Goal: Transaction & Acquisition: Purchase product/service

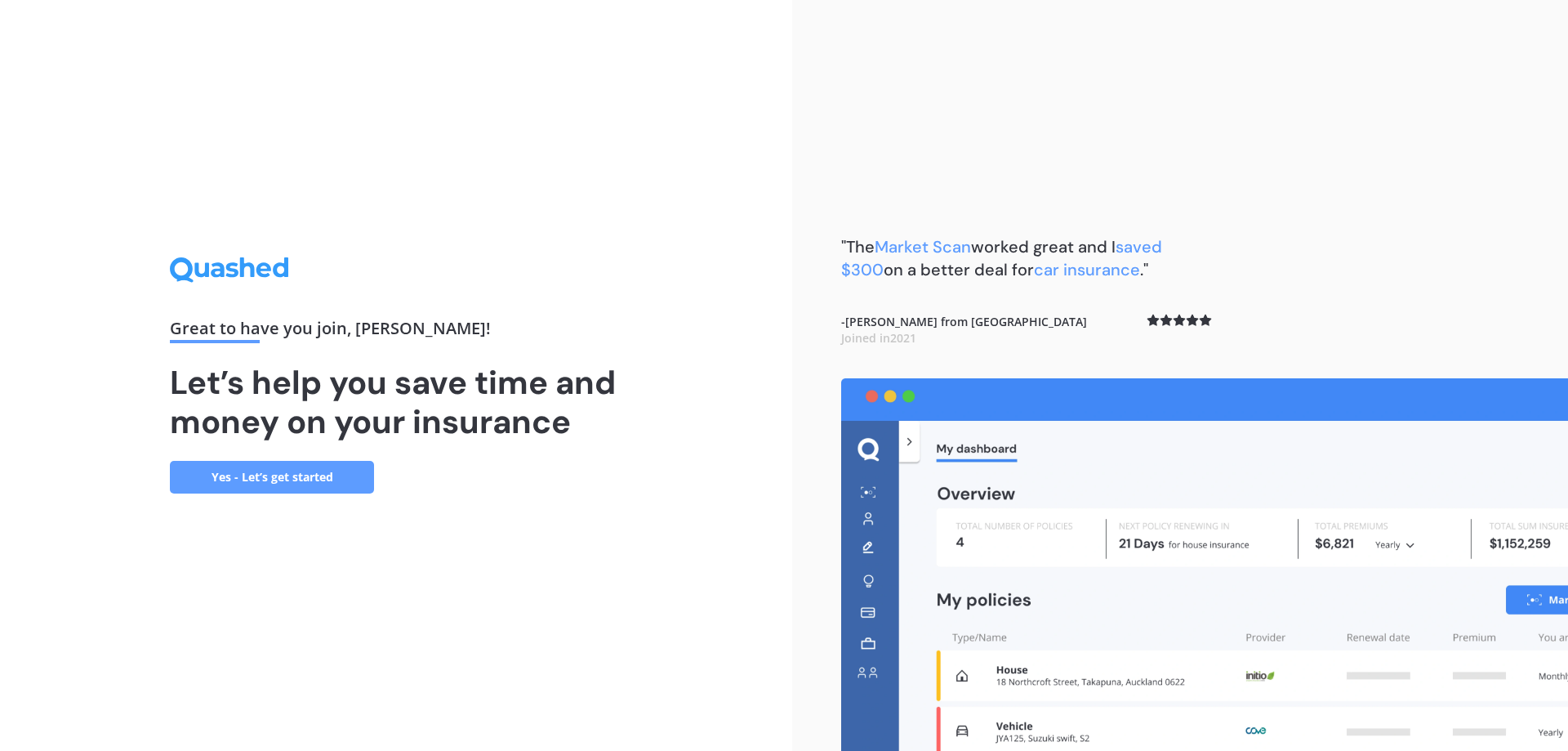
click at [296, 475] on link "Yes - Let’s get started" at bounding box center [271, 477] width 204 height 33
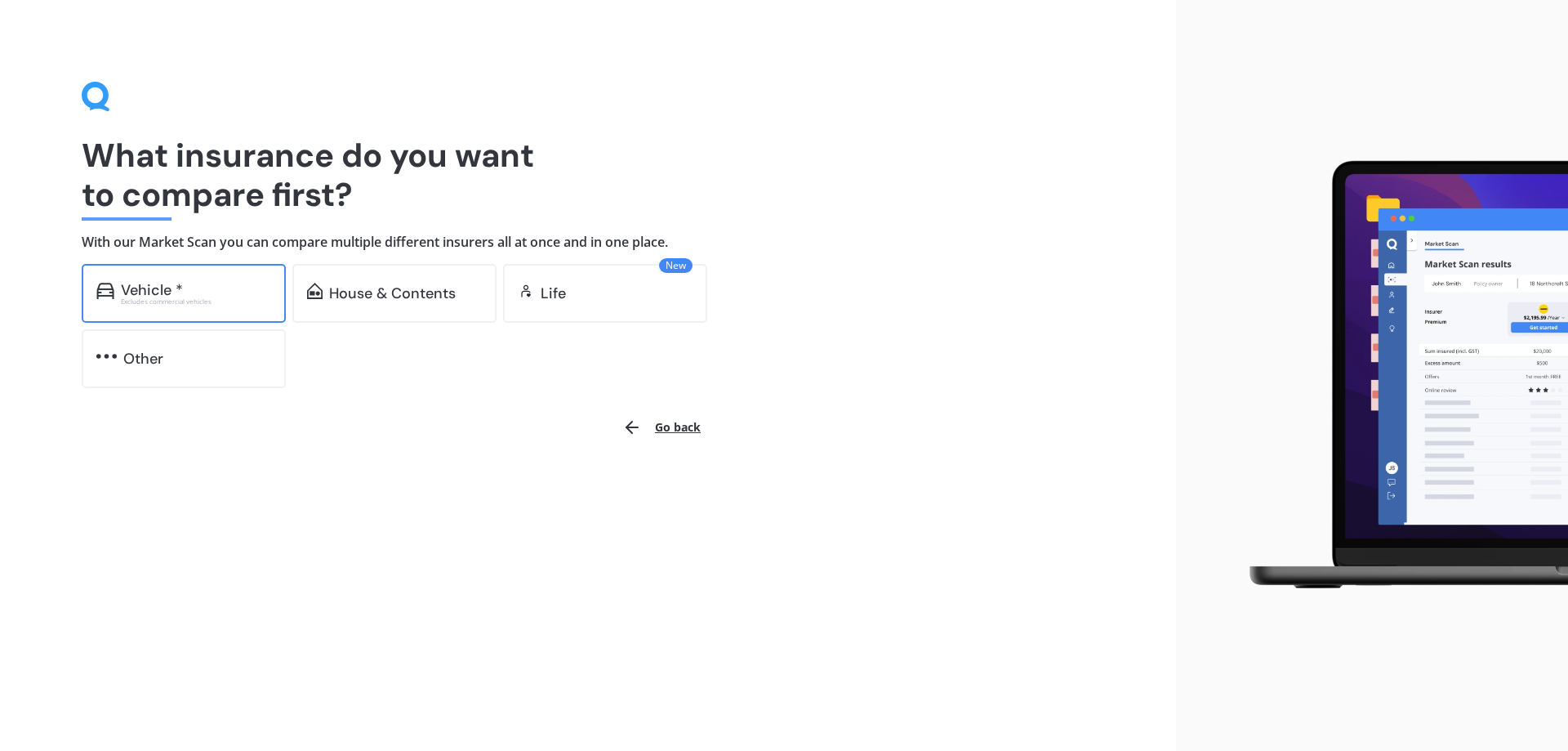
click at [165, 291] on div "Vehicle *" at bounding box center [152, 289] width 62 height 16
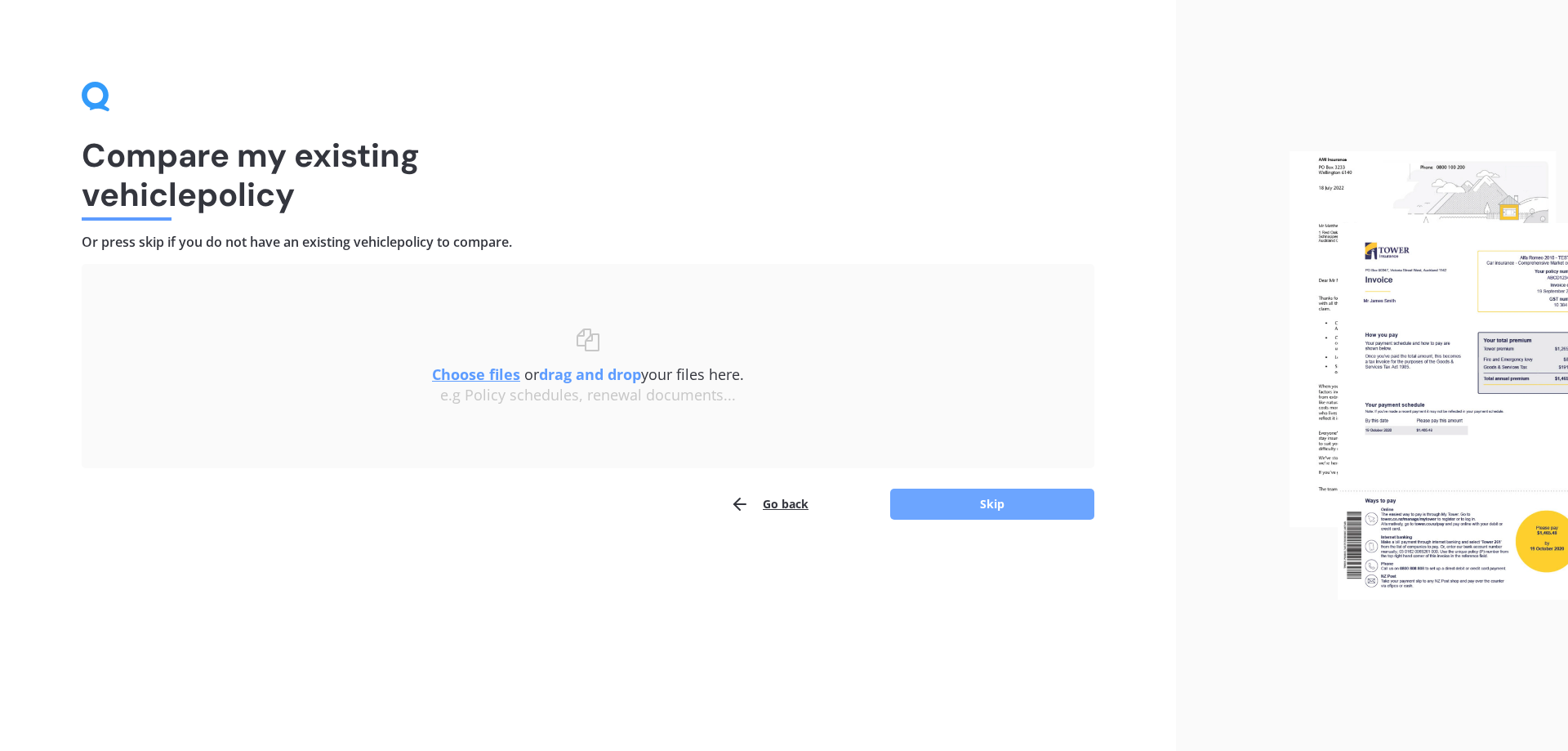
click at [1000, 501] on button "Skip" at bounding box center [992, 503] width 204 height 31
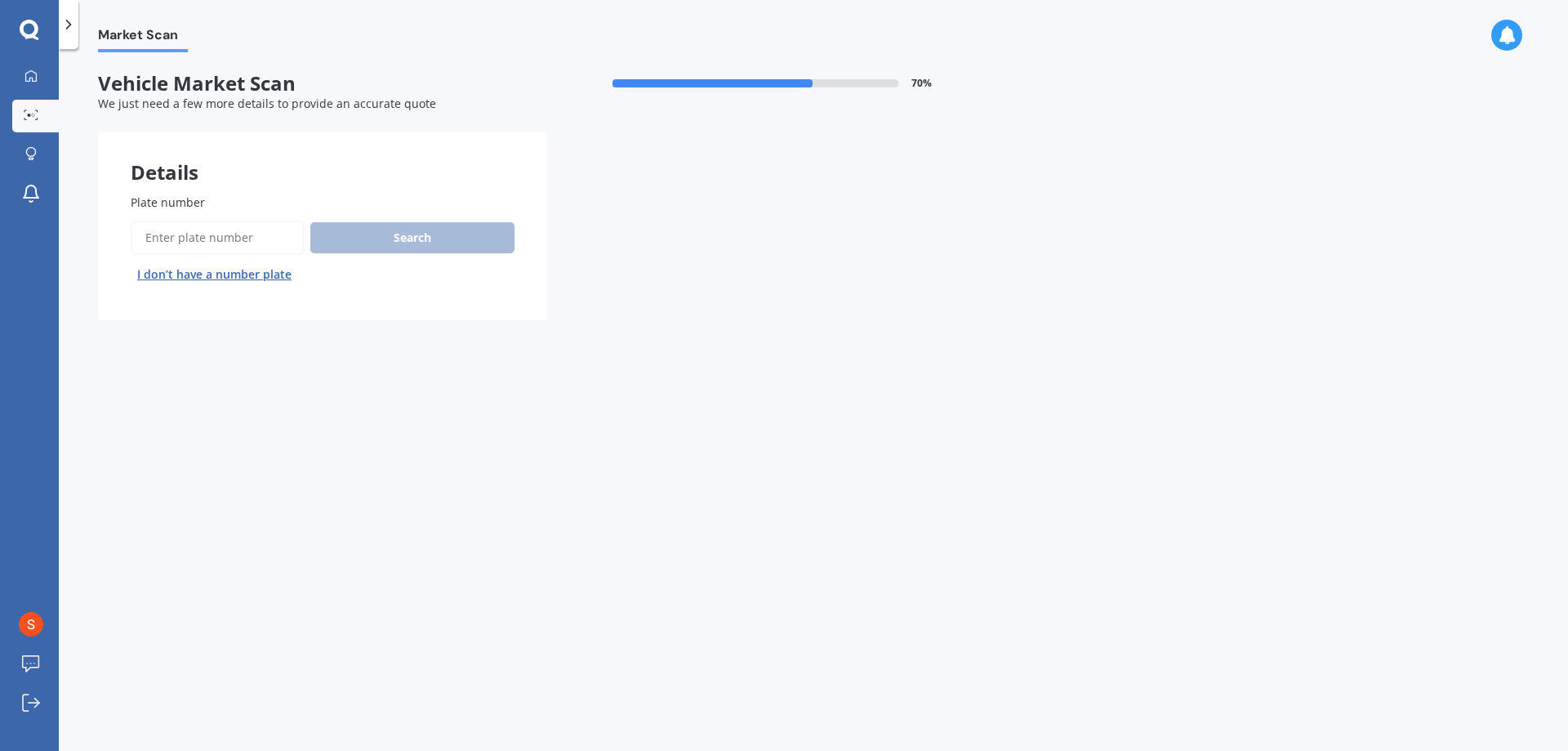
click at [213, 229] on input "Plate number" at bounding box center [217, 237] width 173 height 34
type input "KNS920"
click at [399, 236] on button "Search" at bounding box center [412, 237] width 204 height 31
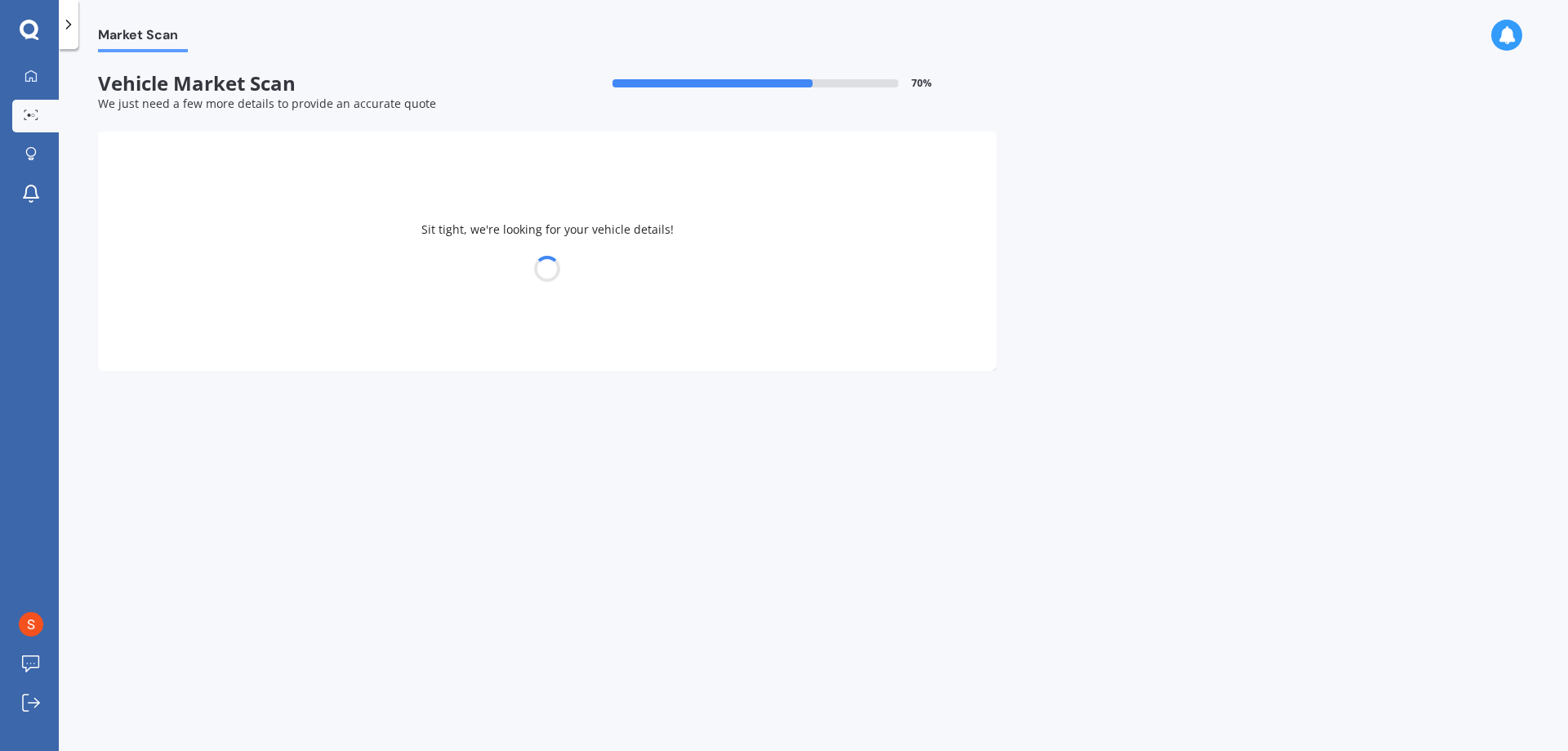
select select "TOYOTA"
select select "HILUX"
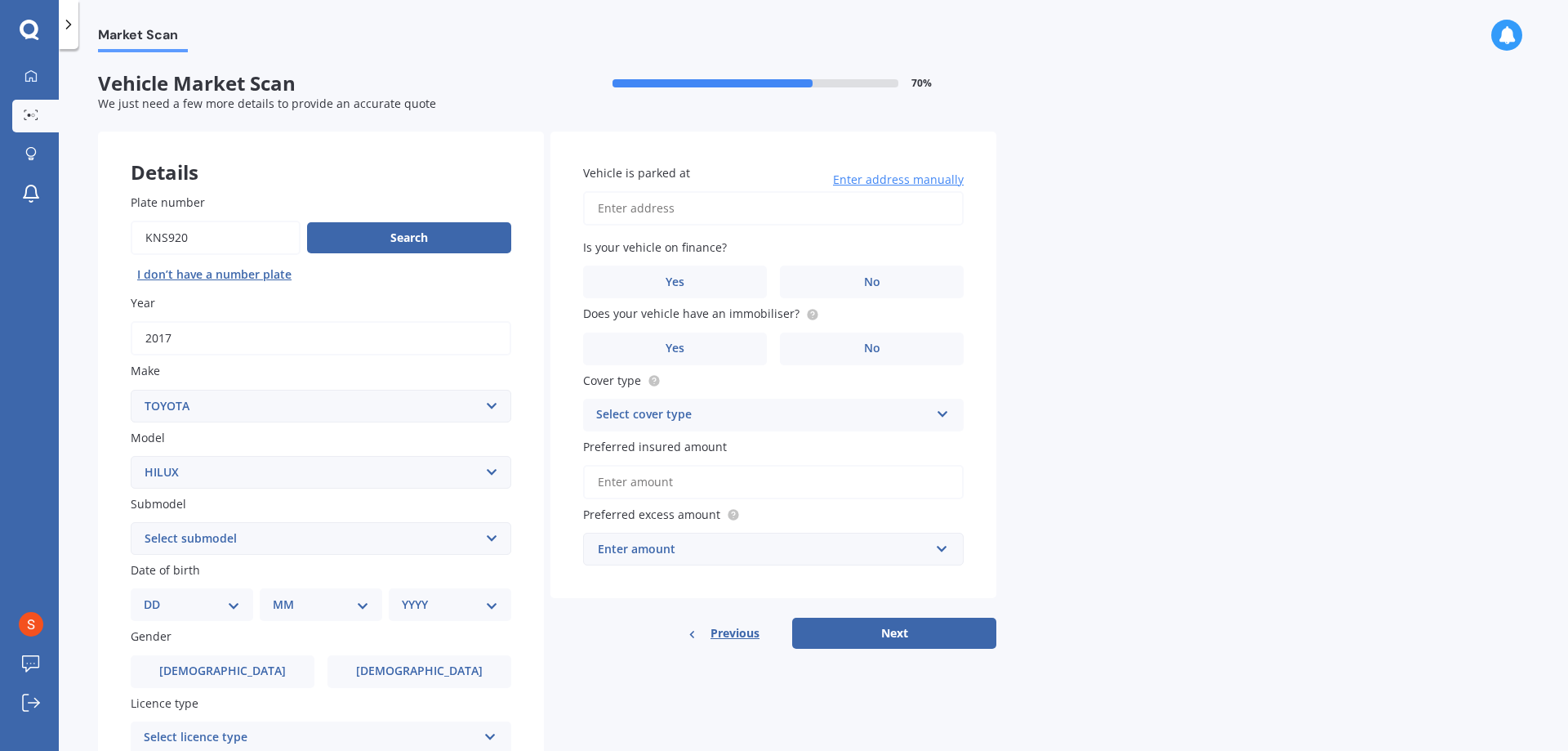
click at [232, 606] on select "DD 01 02 03 04 05 06 07 08 09 10 11 12 13 14 15 16 17 18 19 20 21 22 23 24 25 2…" at bounding box center [191, 604] width 96 height 18
select select "08"
click at [157, 596] on select "DD 01 02 03 04 05 06 07 08 09 10 11 12 13 14 15 16 17 18 19 20 21 22 23 24 25 2…" at bounding box center [191, 604] width 96 height 18
click at [362, 607] on select "MM 01 02 03 04 05 06 07 08 09 10 11 12" at bounding box center [324, 604] width 90 height 18
select select "09"
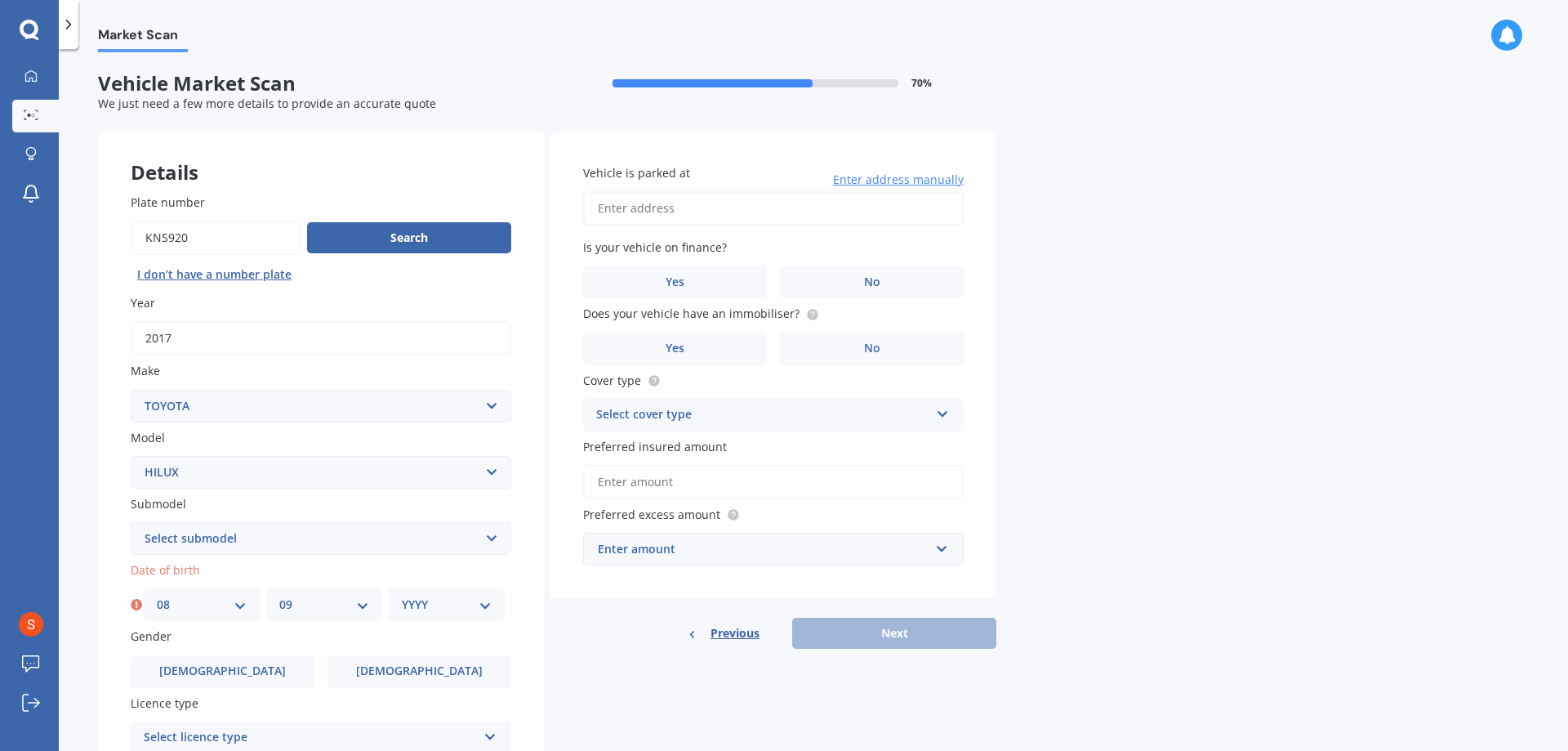
click at [279, 596] on select "MM 01 02 03 04 05 06 07 08 09 10 11 12" at bounding box center [324, 604] width 90 height 18
click at [478, 604] on select "YYYY 2025 2024 2023 2022 2021 2020 2019 2018 2017 2016 2015 2014 2013 2012 2011…" at bounding box center [446, 604] width 90 height 18
select select "1965"
click at [402, 596] on select "YYYY 2025 2024 2023 2022 2021 2020 2019 2018 2017 2016 2015 2014 2013 2012 2011…" at bounding box center [446, 604] width 90 height 18
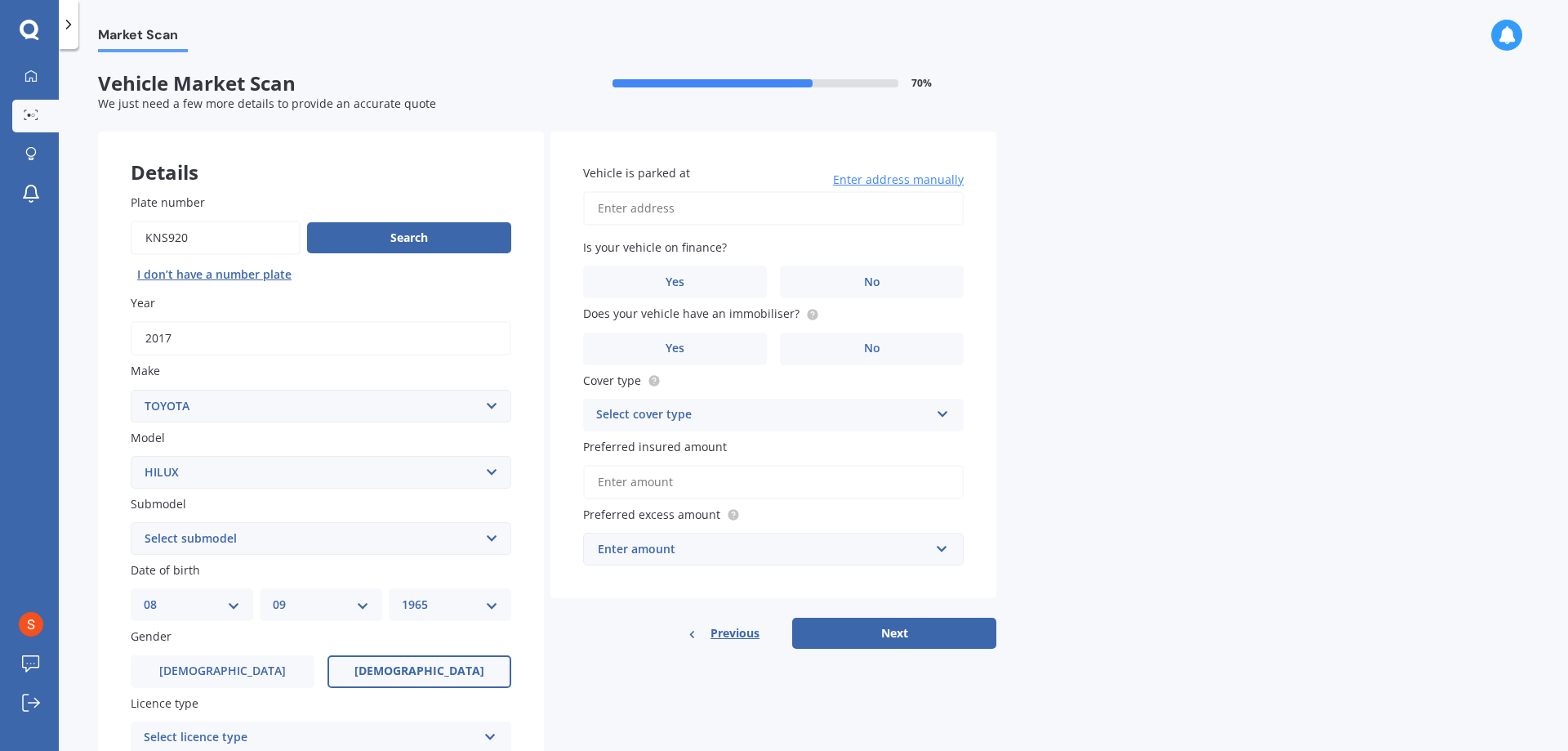
click at [440, 673] on span "[DEMOGRAPHIC_DATA]" at bounding box center [419, 670] width 130 height 14
click at [0, 0] on input "[DEMOGRAPHIC_DATA]" at bounding box center [0, 0] width 0 height 0
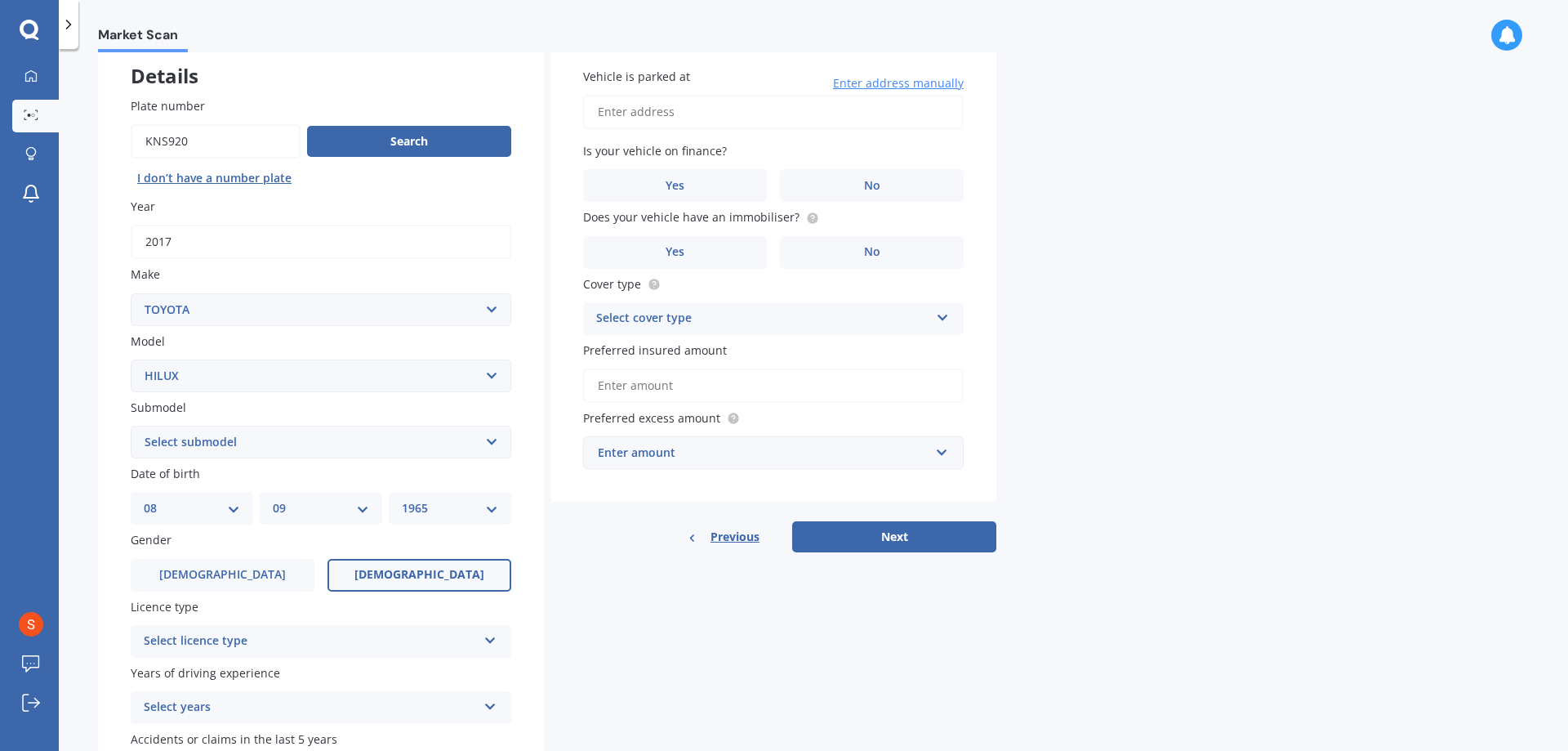
scroll to position [164, 0]
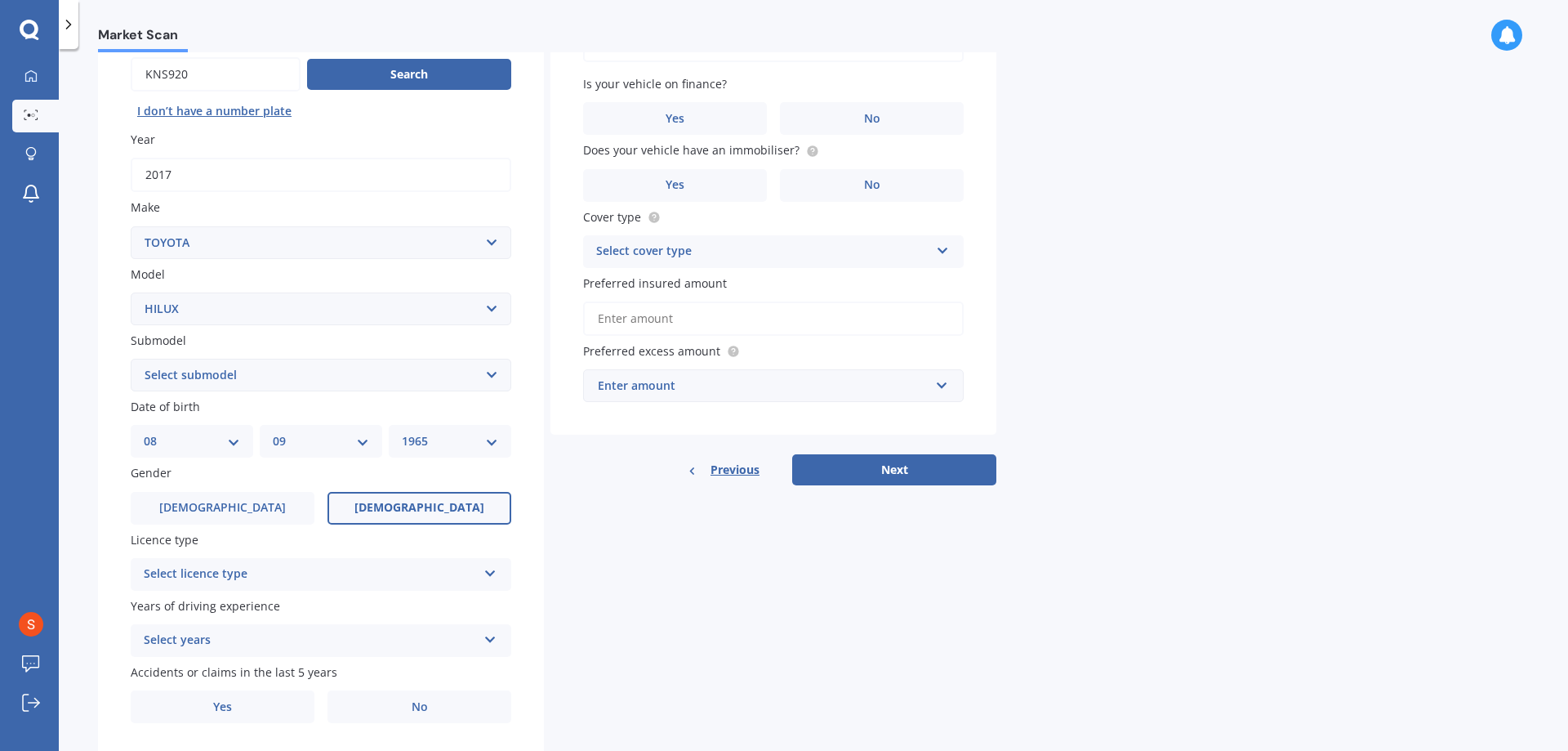
click at [489, 571] on icon at bounding box center [490, 571] width 14 height 12
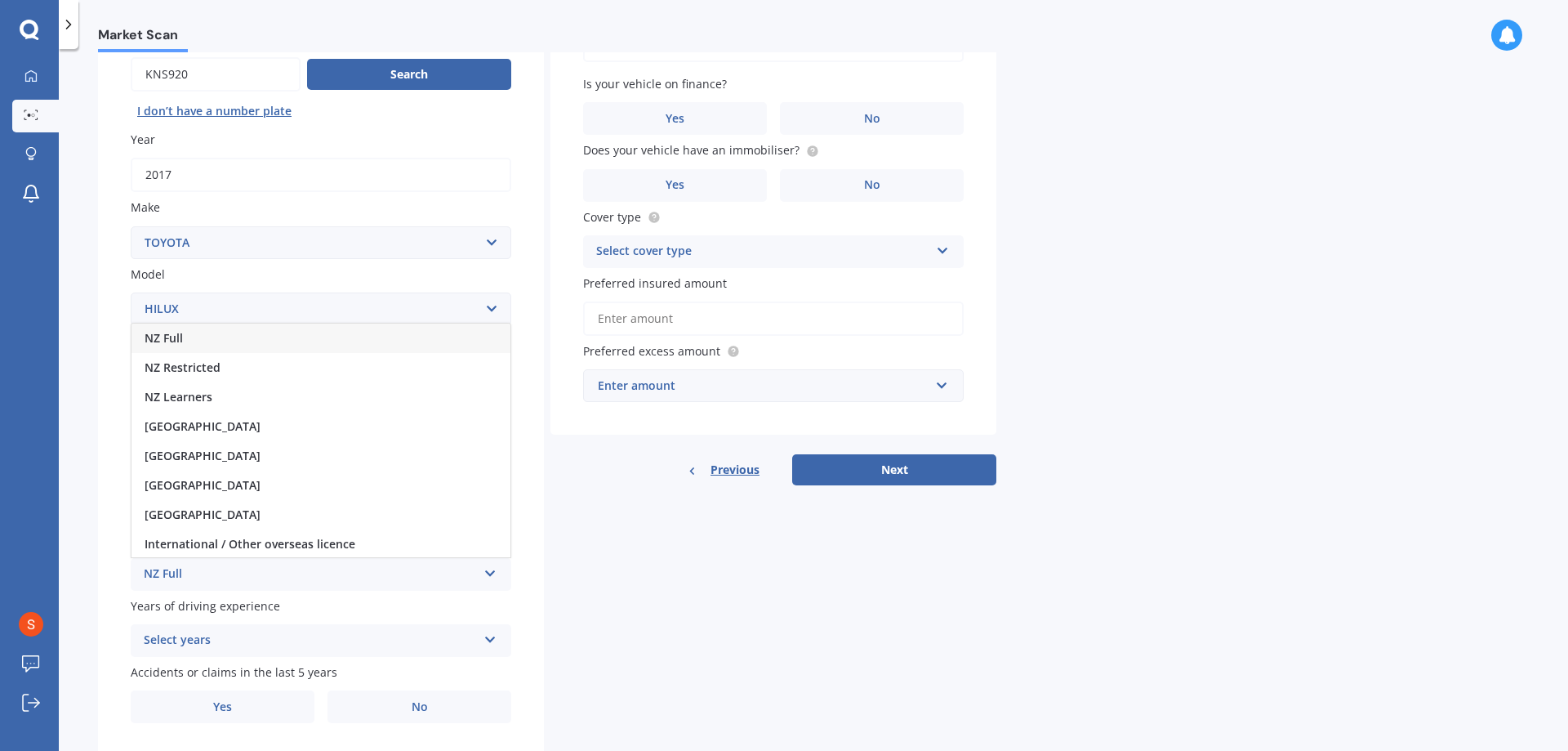
click at [224, 336] on div "NZ Full" at bounding box center [321, 338] width 379 height 29
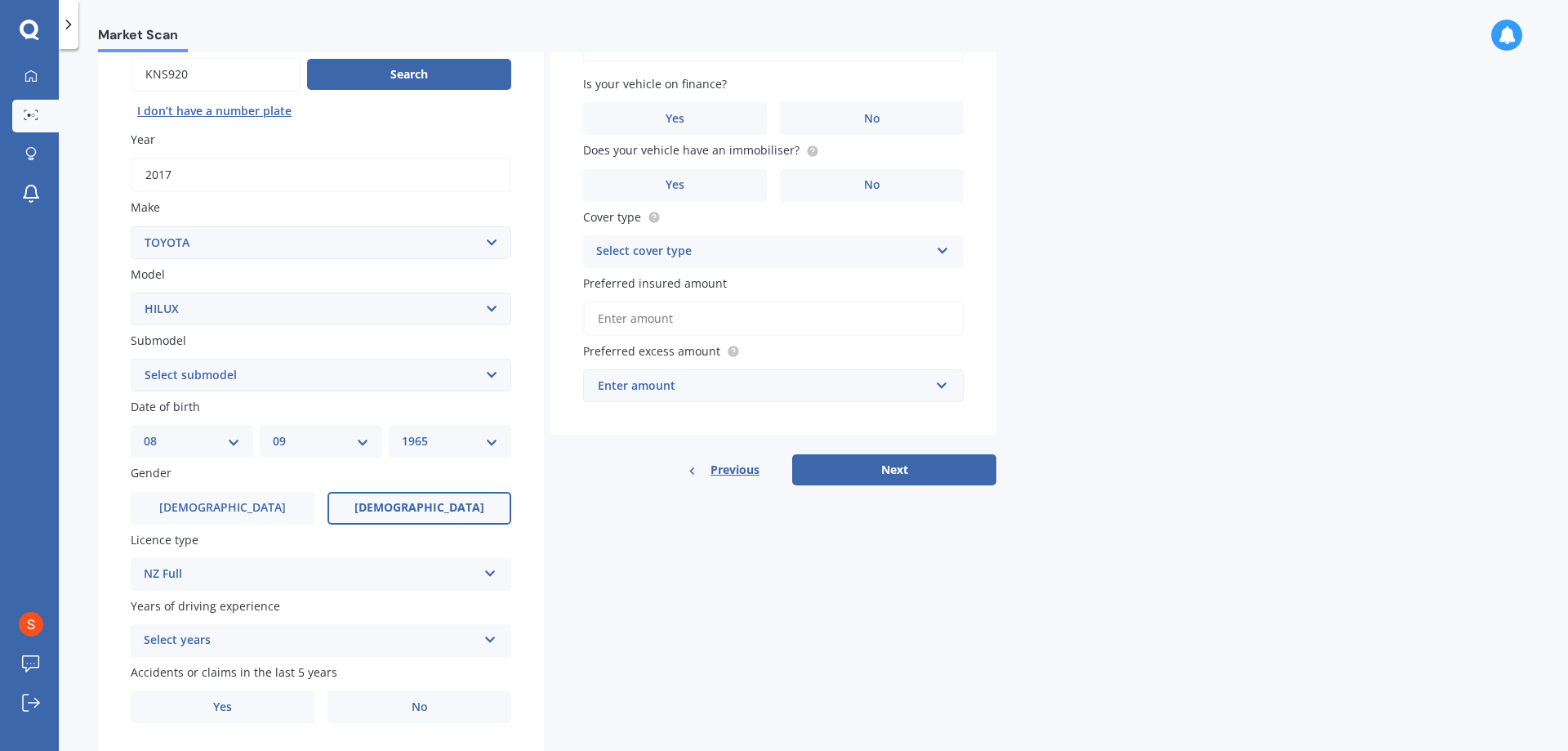
click at [492, 642] on icon at bounding box center [490, 637] width 14 height 12
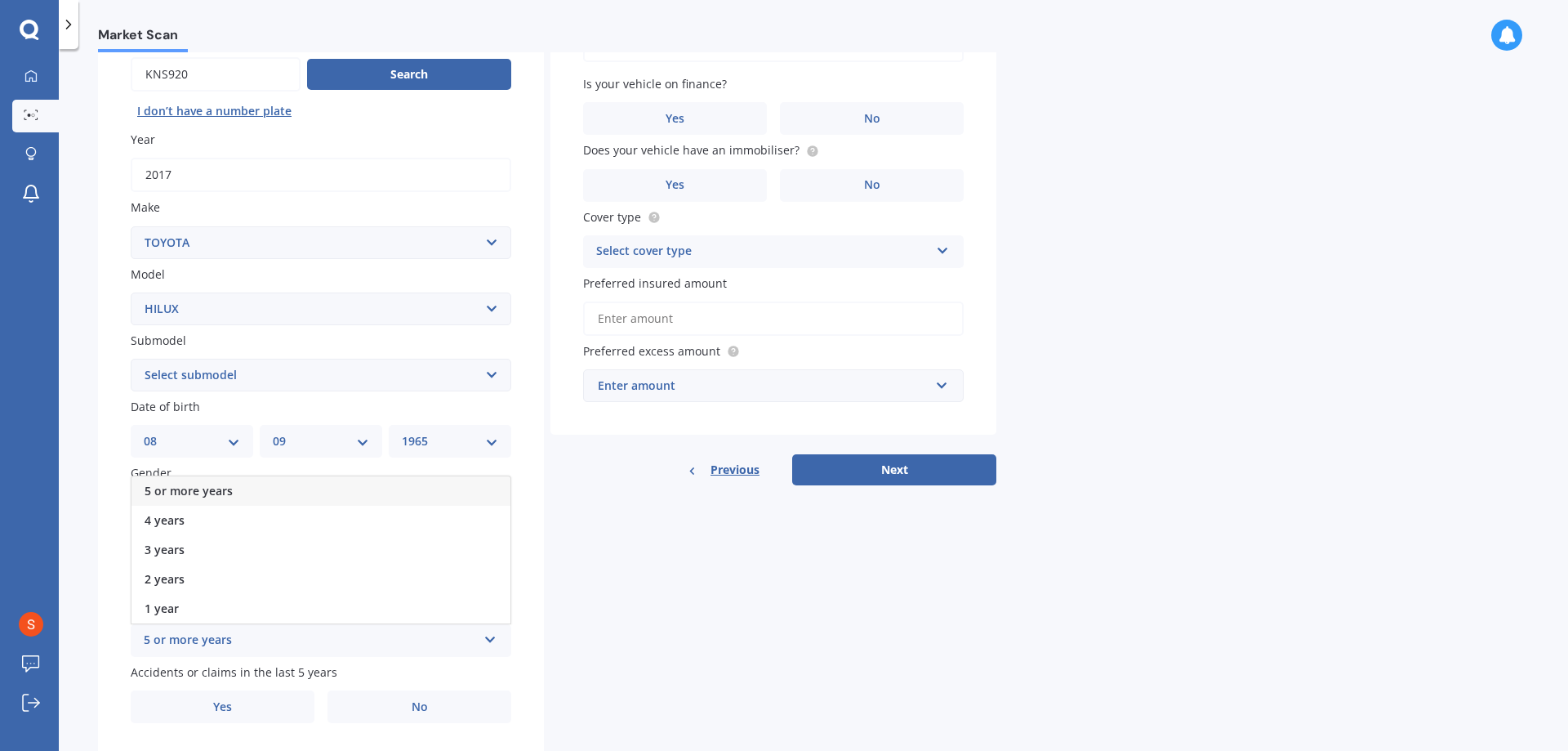
click at [221, 489] on span "5 or more years" at bounding box center [188, 490] width 88 height 15
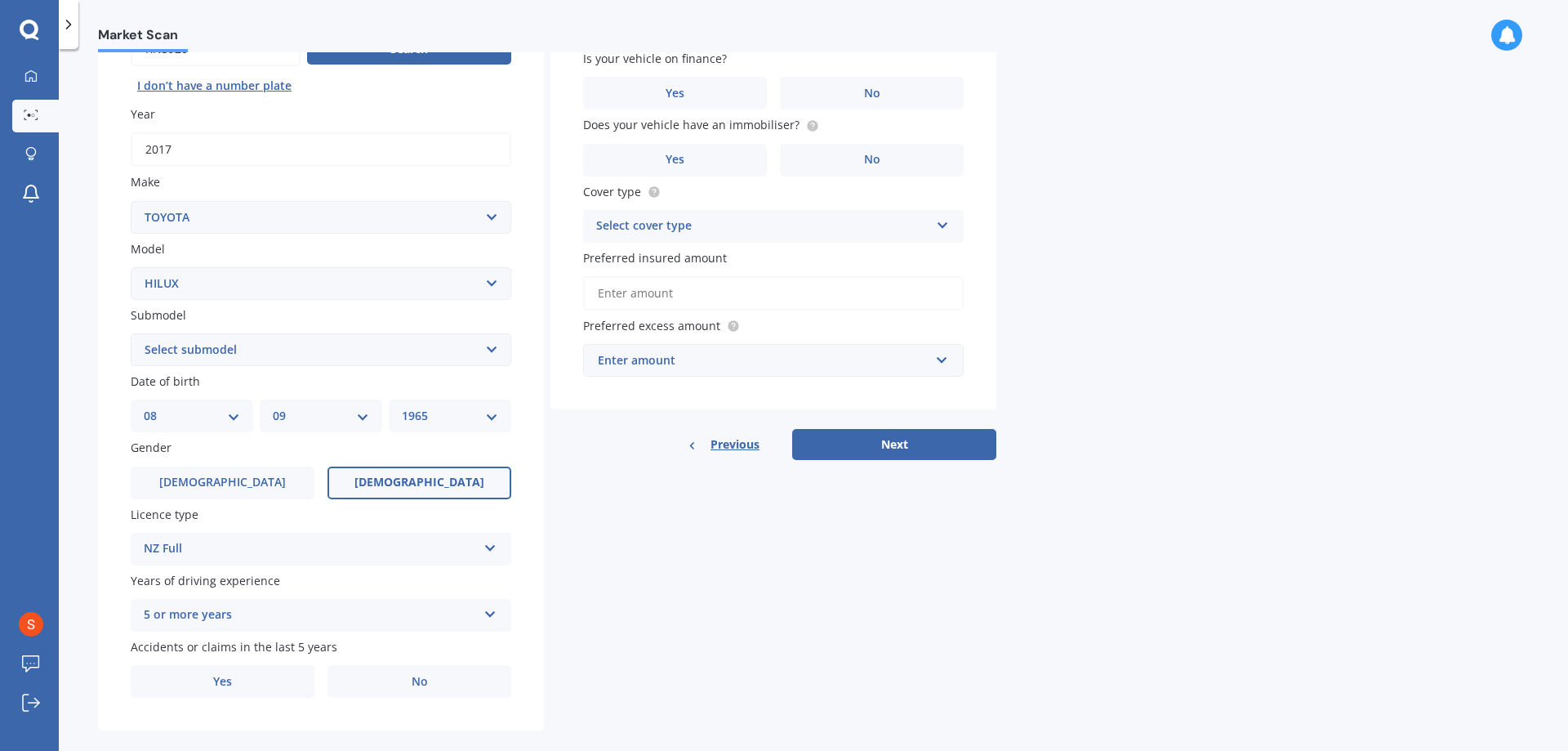
scroll to position [211, 0]
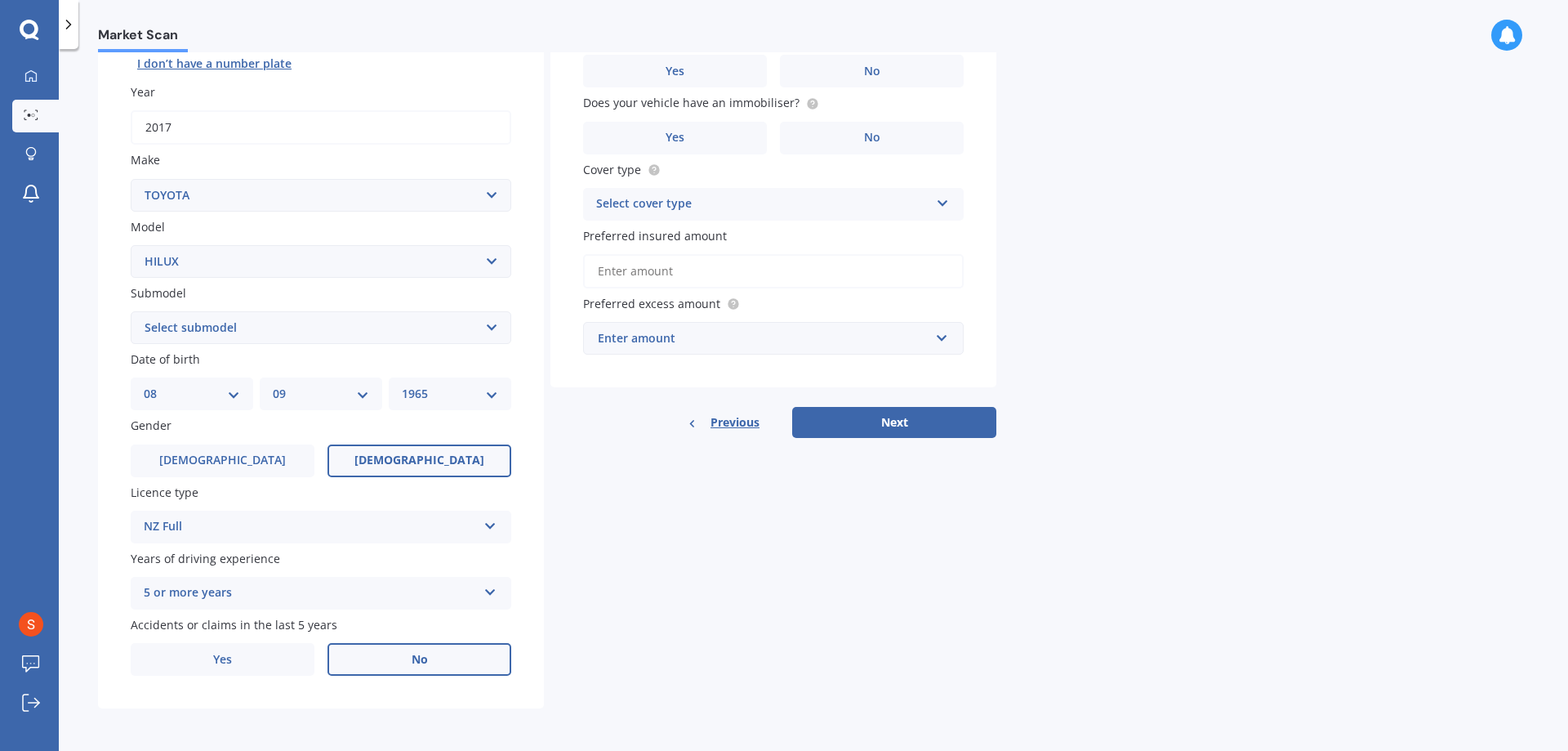
click at [421, 659] on span "No" at bounding box center [419, 660] width 16 height 14
click at [0, 0] on input "No" at bounding box center [0, 0] width 0 height 0
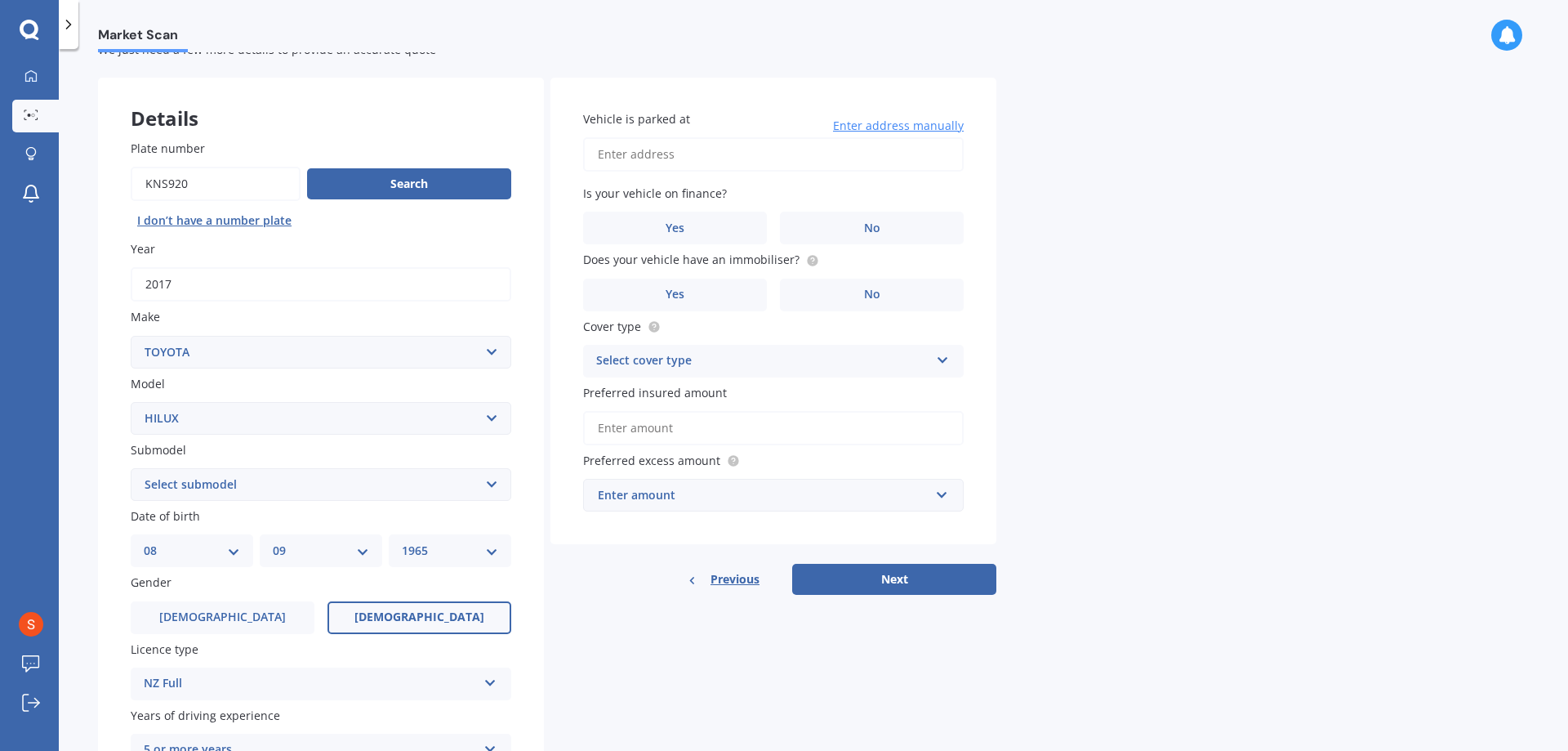
scroll to position [0, 0]
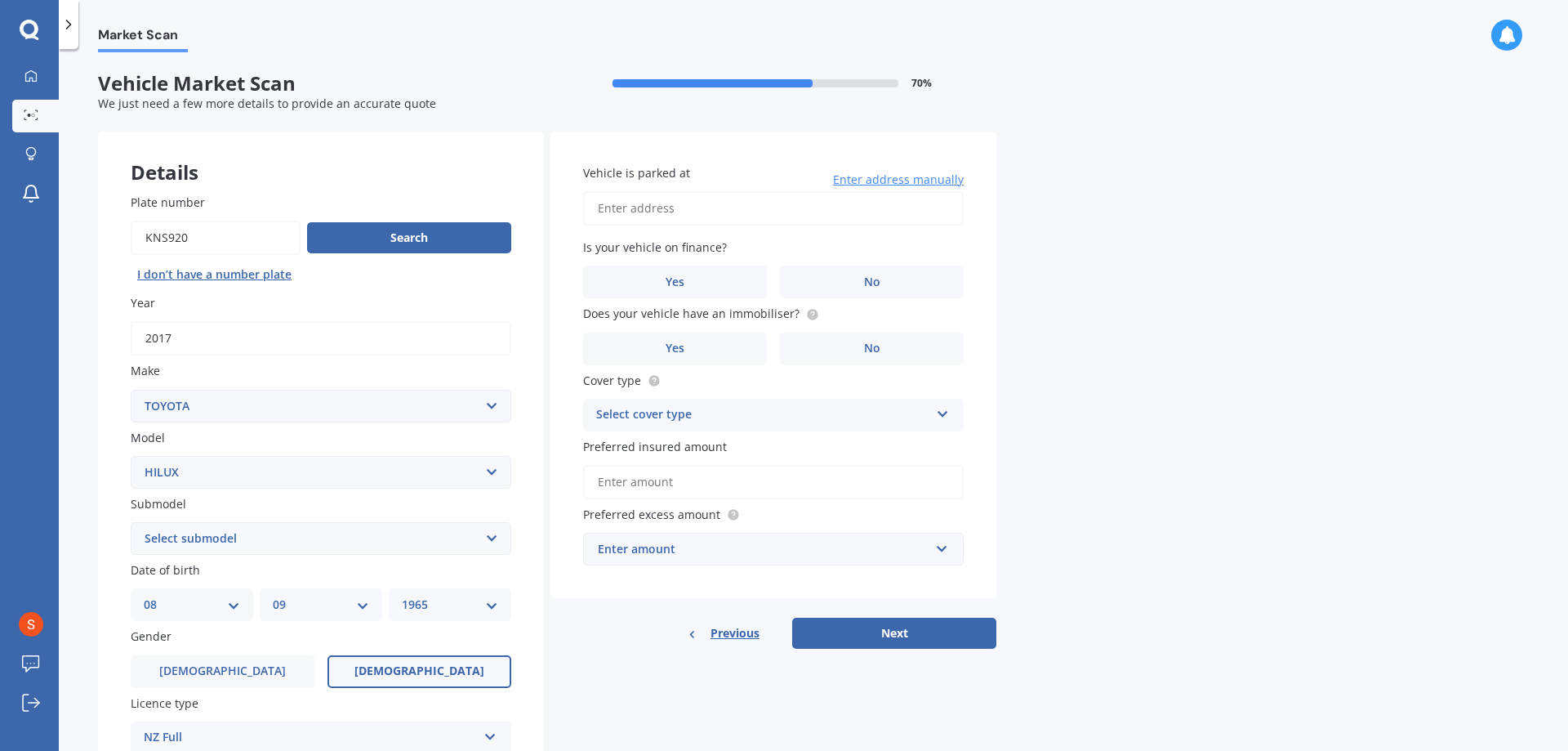
click at [639, 204] on input "Vehicle is parked at" at bounding box center [774, 208] width 381 height 34
type input "[STREET_ADDRESS]"
click at [878, 281] on span "No" at bounding box center [872, 282] width 16 height 14
click at [0, 0] on input "No" at bounding box center [0, 0] width 0 height 0
click at [714, 349] on label "Yes" at bounding box center [675, 348] width 184 height 33
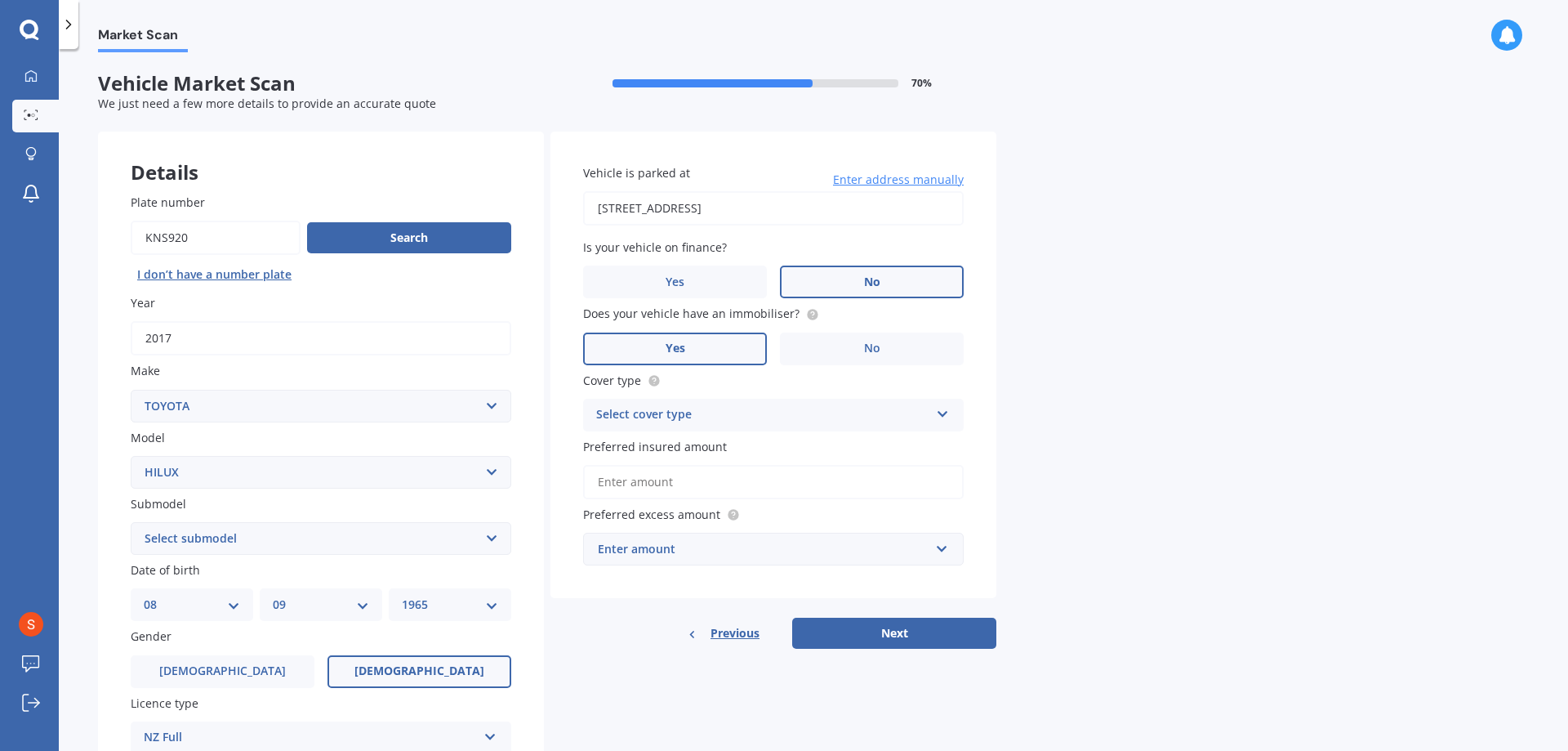
click at [0, 0] on input "Yes" at bounding box center [0, 0] width 0 height 0
click at [945, 415] on icon at bounding box center [943, 411] width 14 height 12
click at [737, 447] on div "Comprehensive" at bounding box center [774, 446] width 379 height 29
click at [683, 483] on input "Preferred insured amount" at bounding box center [774, 482] width 381 height 34
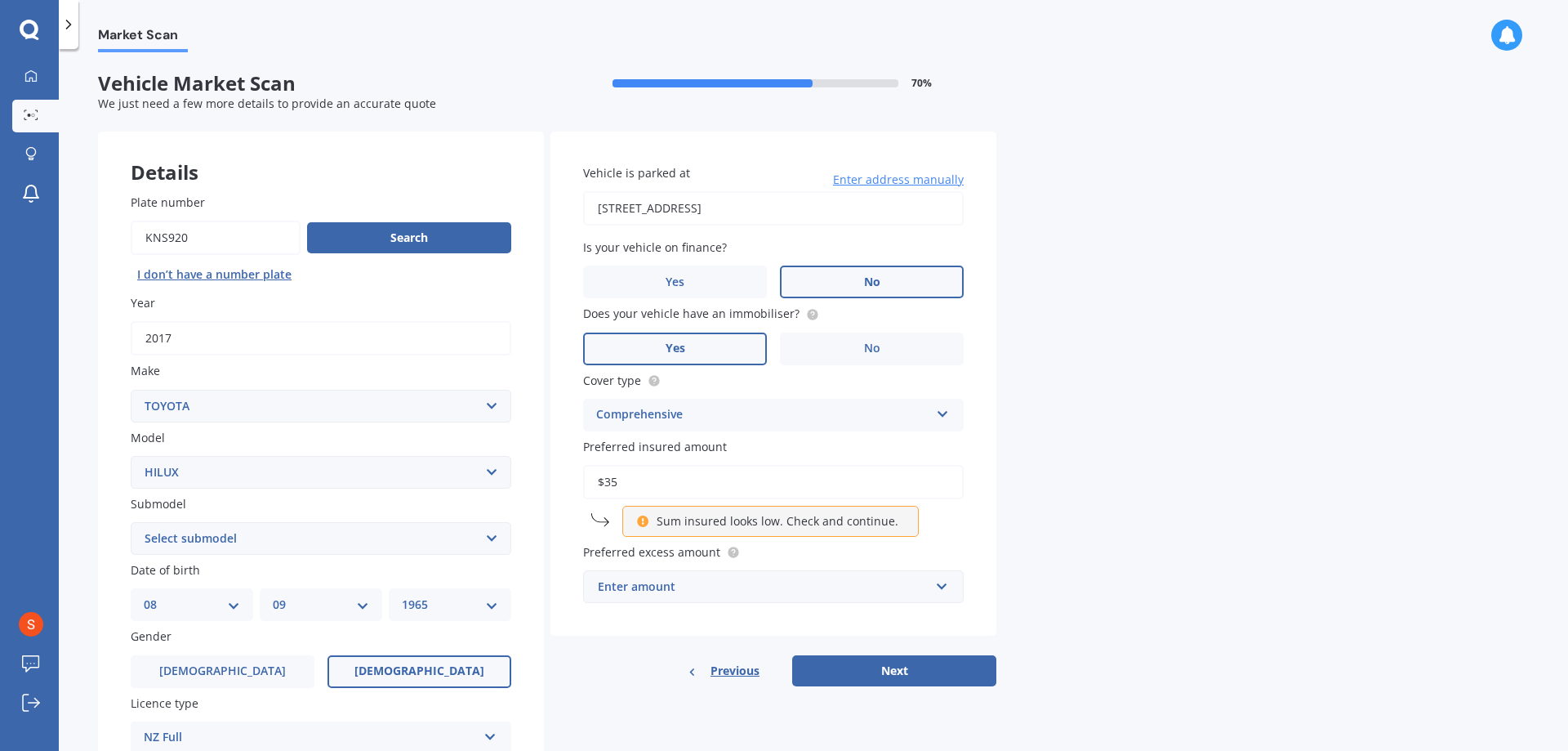
type input "$3"
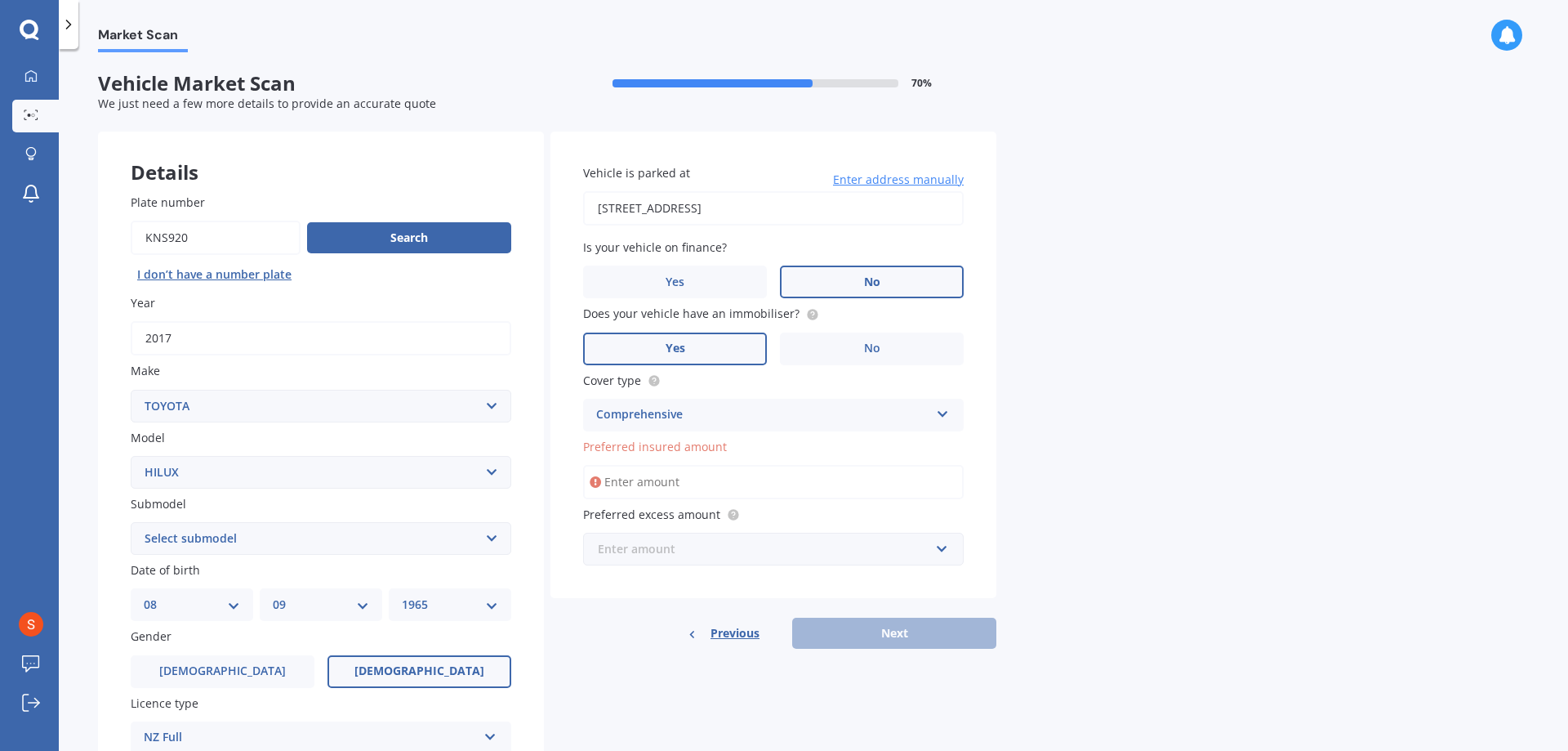
click at [940, 550] on input "text" at bounding box center [768, 549] width 366 height 31
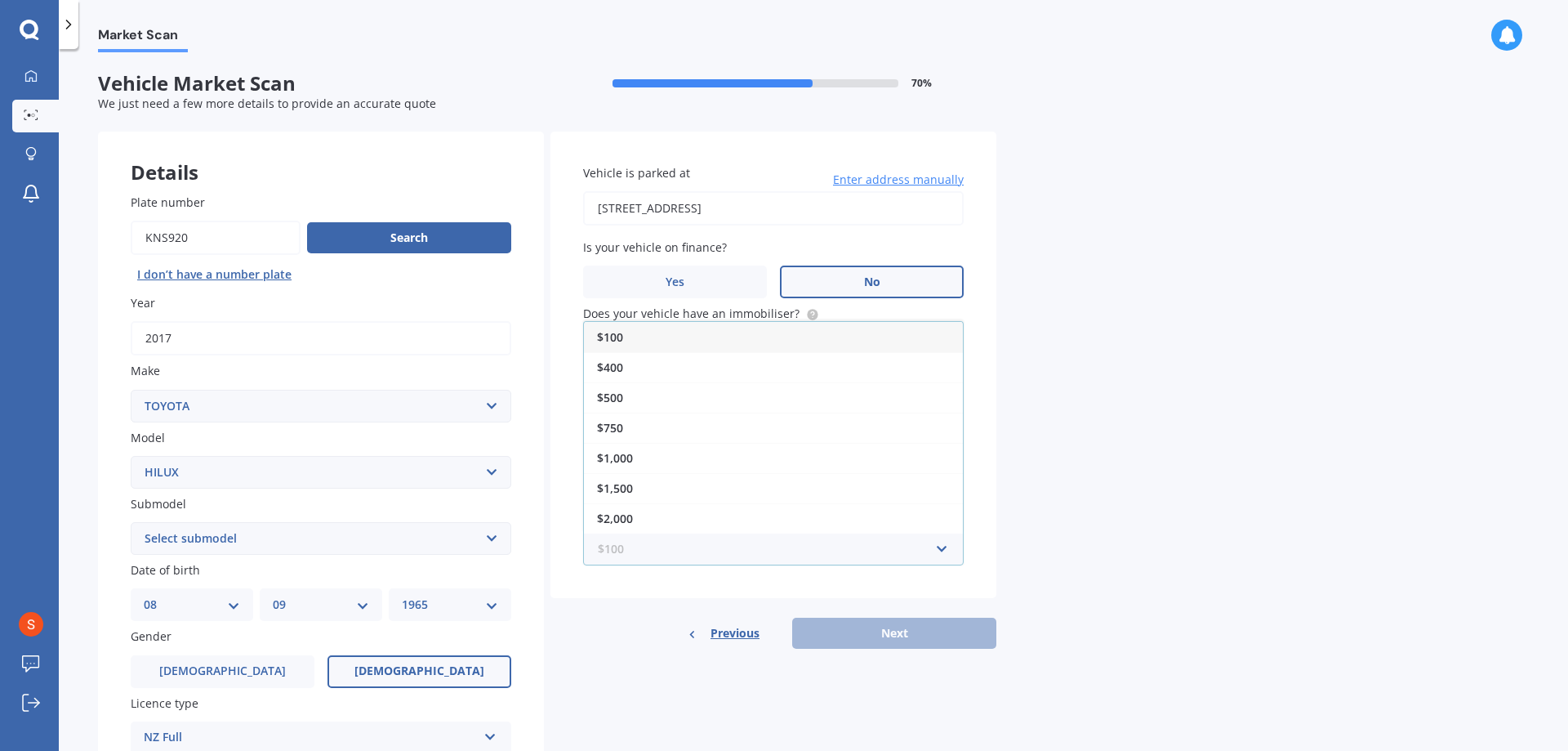
click at [941, 550] on input "text" at bounding box center [768, 549] width 366 height 31
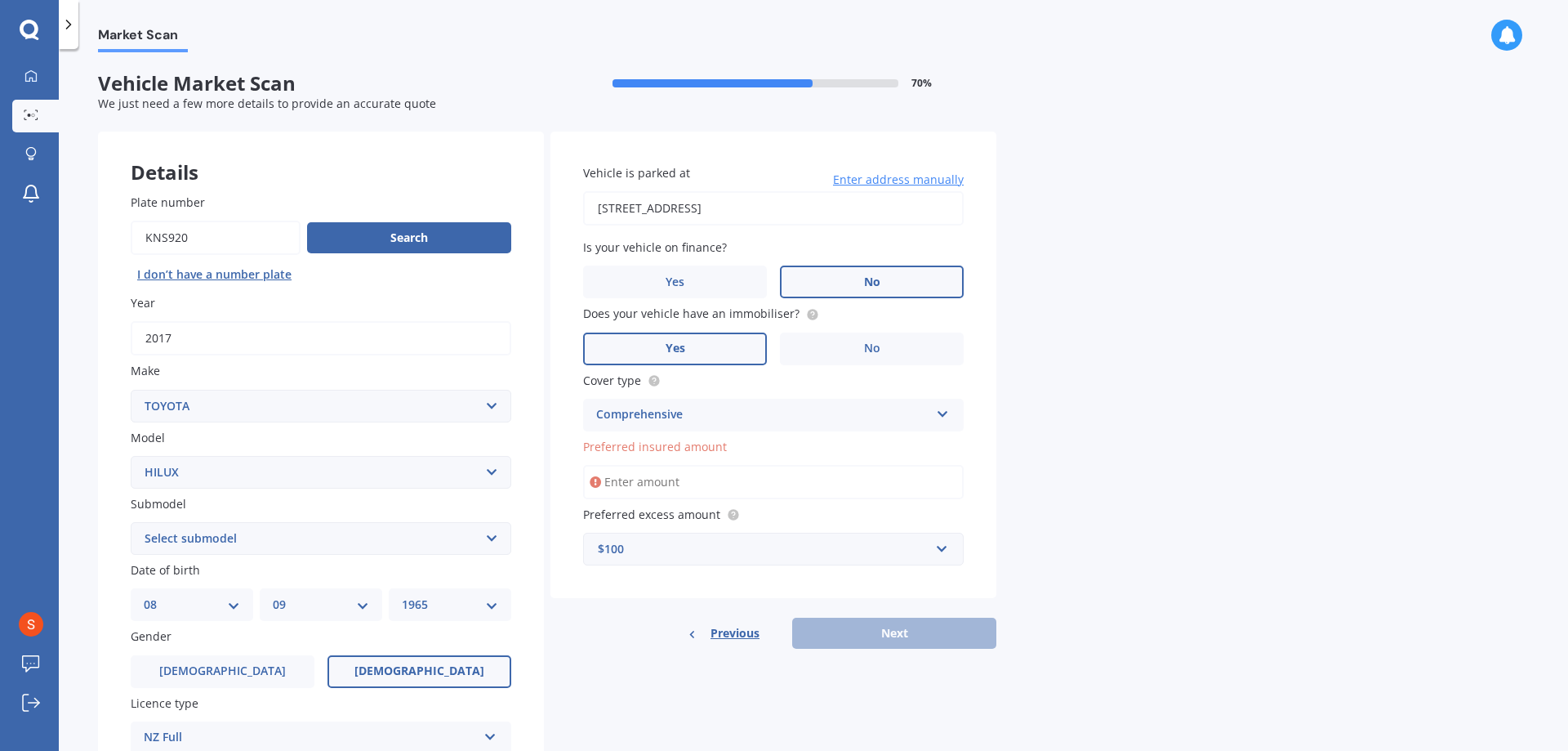
click at [987, 537] on div "Vehicle is parked at [STREET_ADDRESS] 3910 Enter address manually Is your vehic…" at bounding box center [774, 365] width 446 height 467
click at [656, 482] on input "Preferred insured amount" at bounding box center [774, 482] width 381 height 34
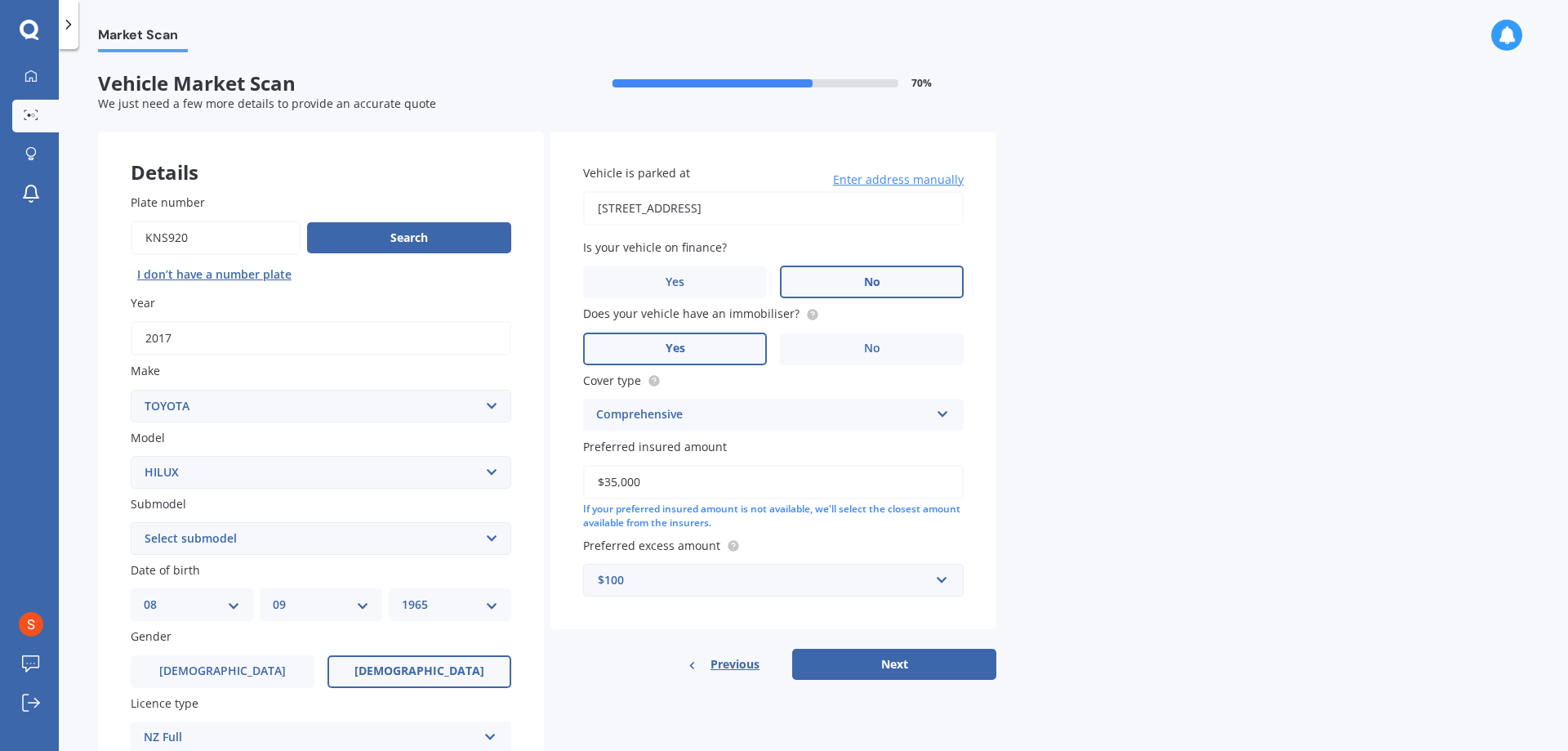
type input "$35,000"
click at [940, 580] on input "text" at bounding box center [768, 580] width 366 height 31
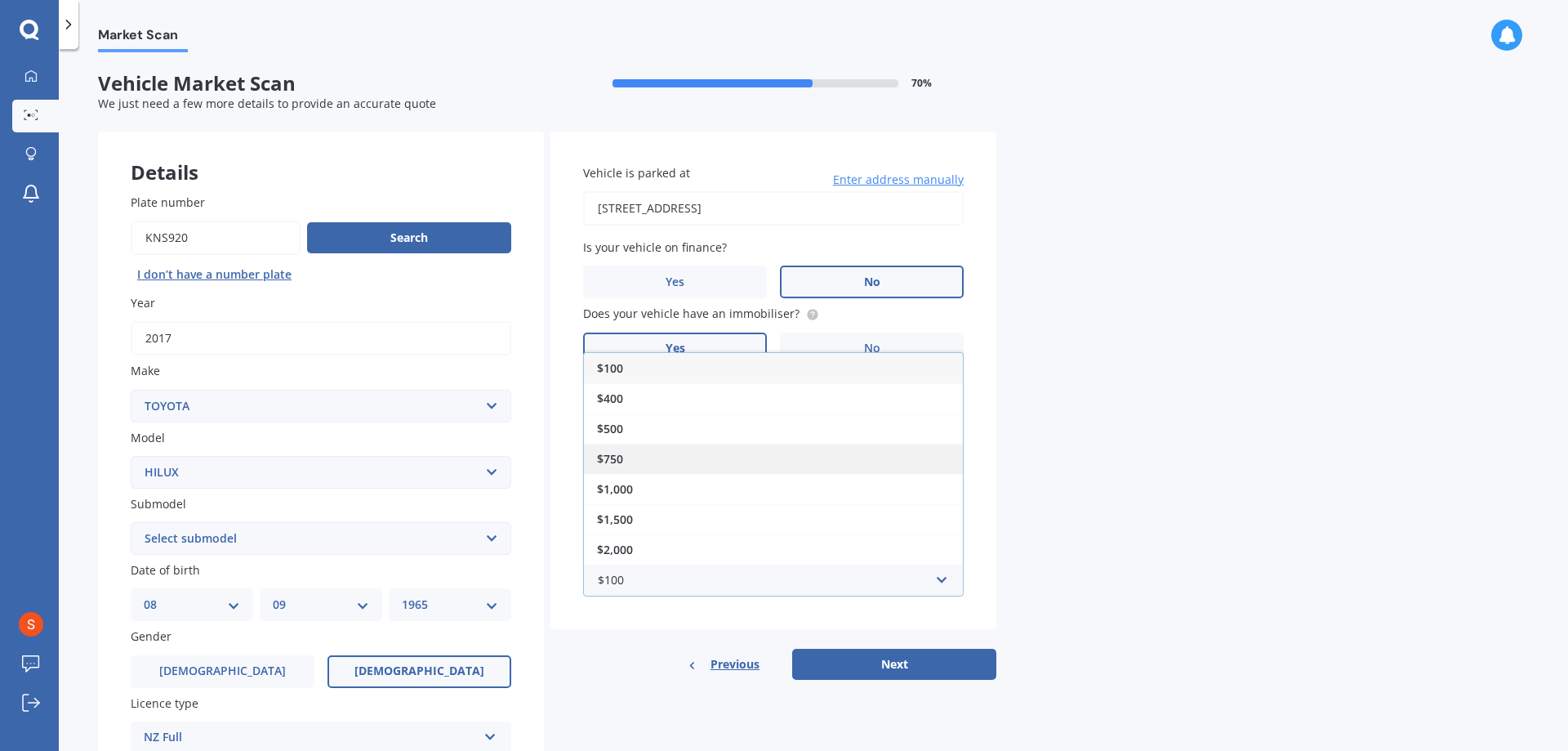
click at [609, 459] on span "$750" at bounding box center [610, 458] width 26 height 15
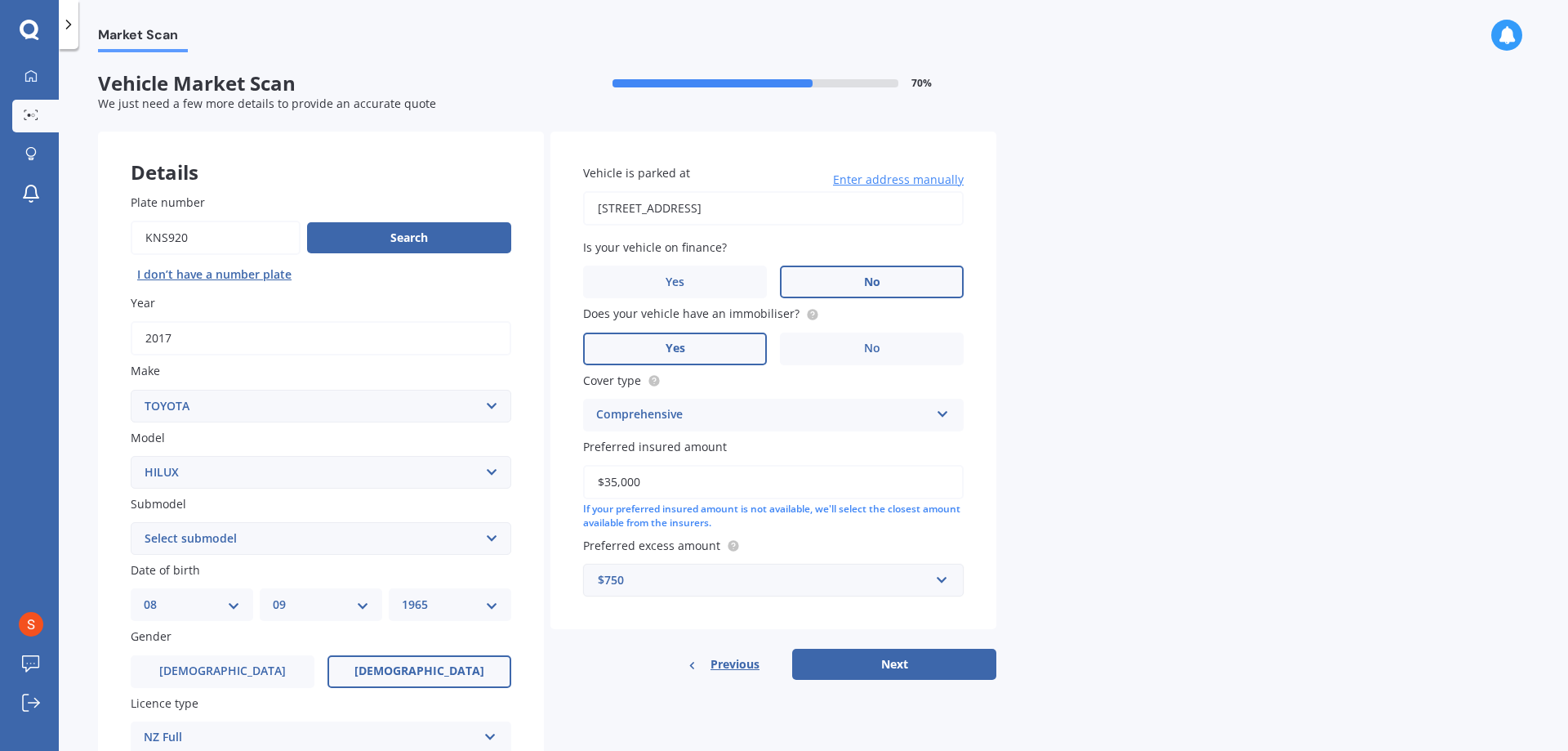
click at [727, 581] on div "$750" at bounding box center [763, 579] width 331 height 18
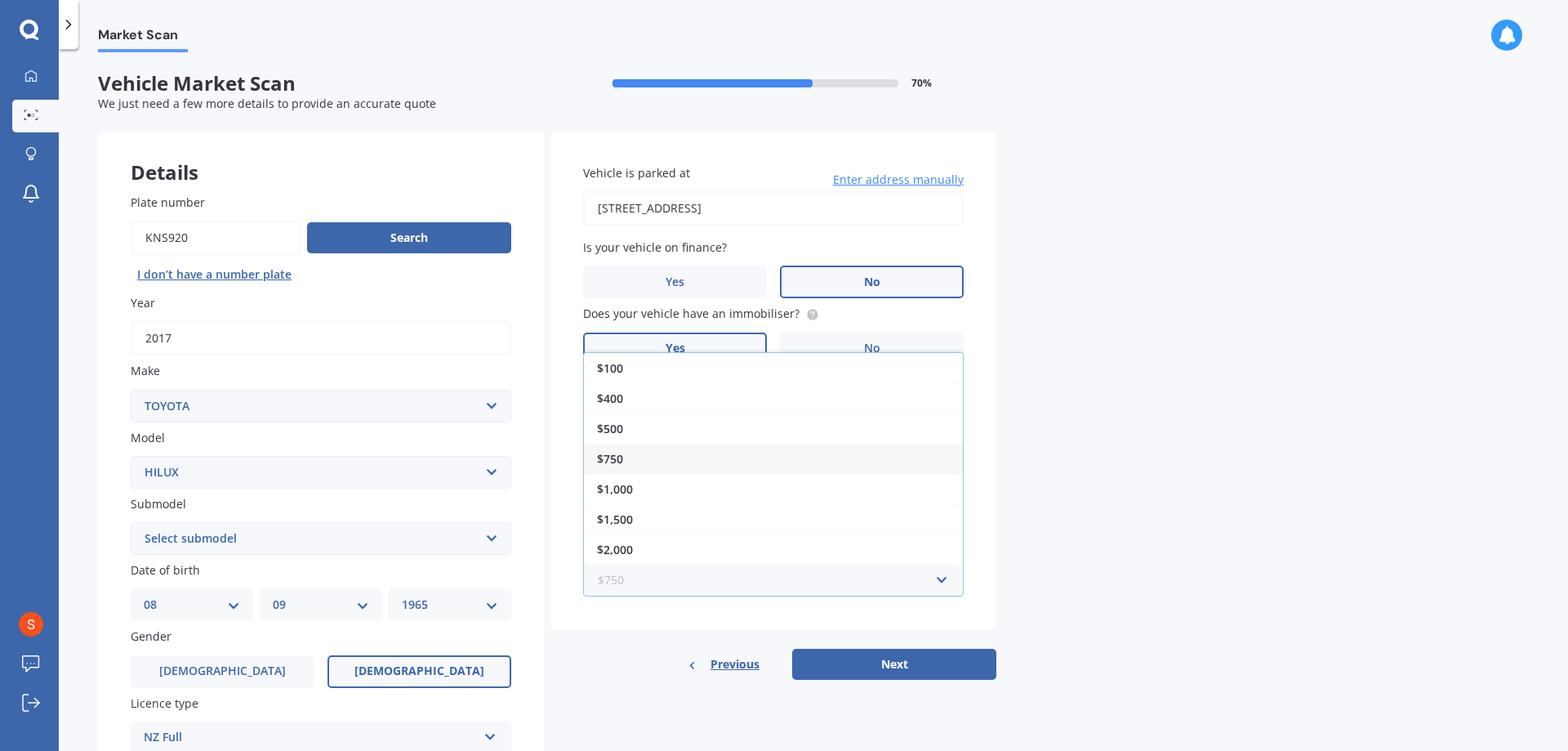
click at [727, 581] on input "text" at bounding box center [768, 580] width 366 height 31
click at [612, 460] on span "$750" at bounding box center [610, 458] width 26 height 15
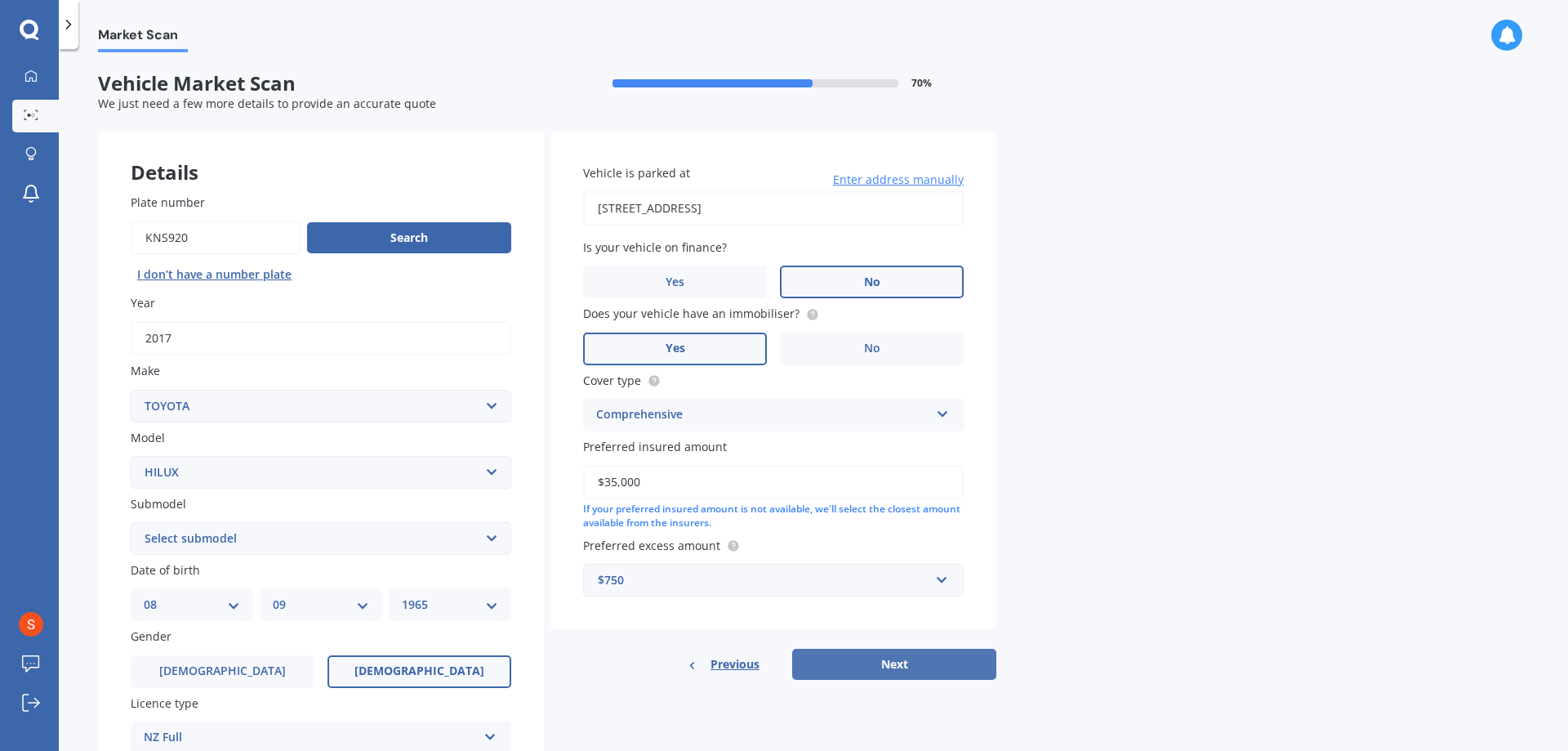
click at [899, 660] on button "Next" at bounding box center [893, 664] width 204 height 31
click at [493, 538] on select "Select submodel (All other) Diesel Diesel 4WD Petrol 4WD SR TD DC 2.8D/6AT/UT S…" at bounding box center [321, 538] width 381 height 33
select select "DIESEL 4WD"
click at [131, 522] on select "Select submodel (All other) Diesel Diesel 4WD Petrol 4WD SR TD DC 2.8D/6AT/UT S…" at bounding box center [321, 538] width 381 height 33
click at [893, 666] on button "Next" at bounding box center [893, 664] width 204 height 31
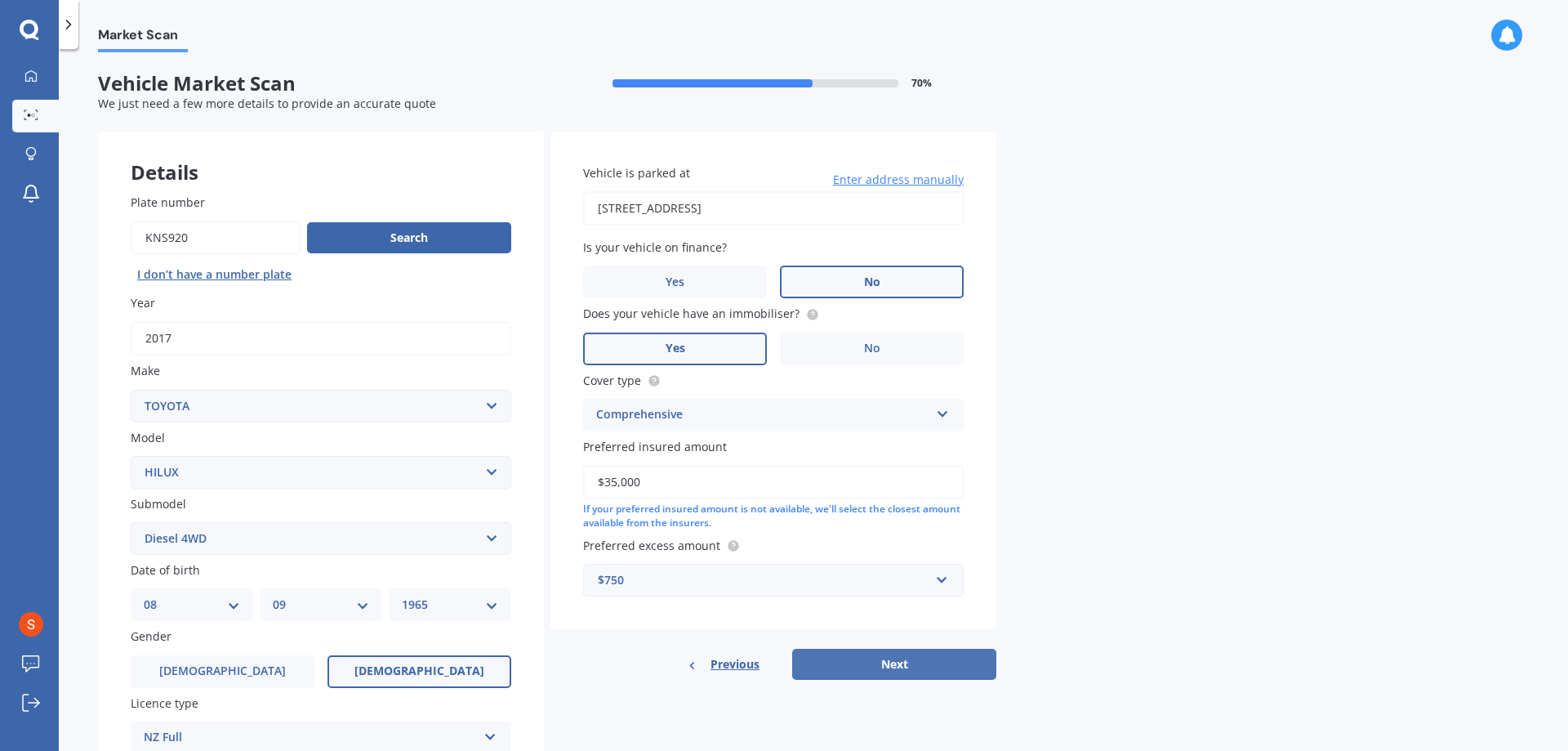
select select "08"
select select "09"
select select "1965"
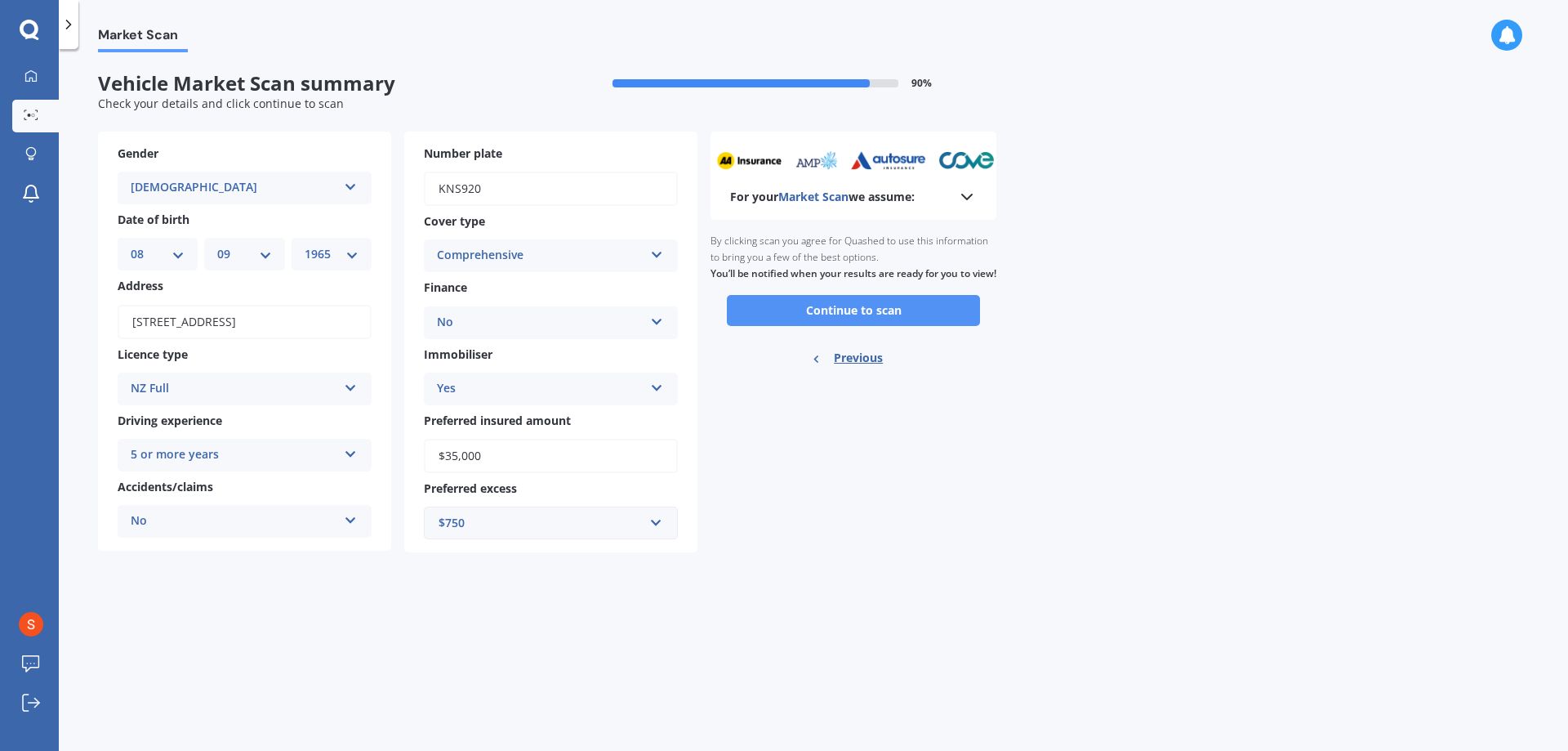
click at [858, 326] on button "Continue to scan" at bounding box center [853, 310] width 253 height 31
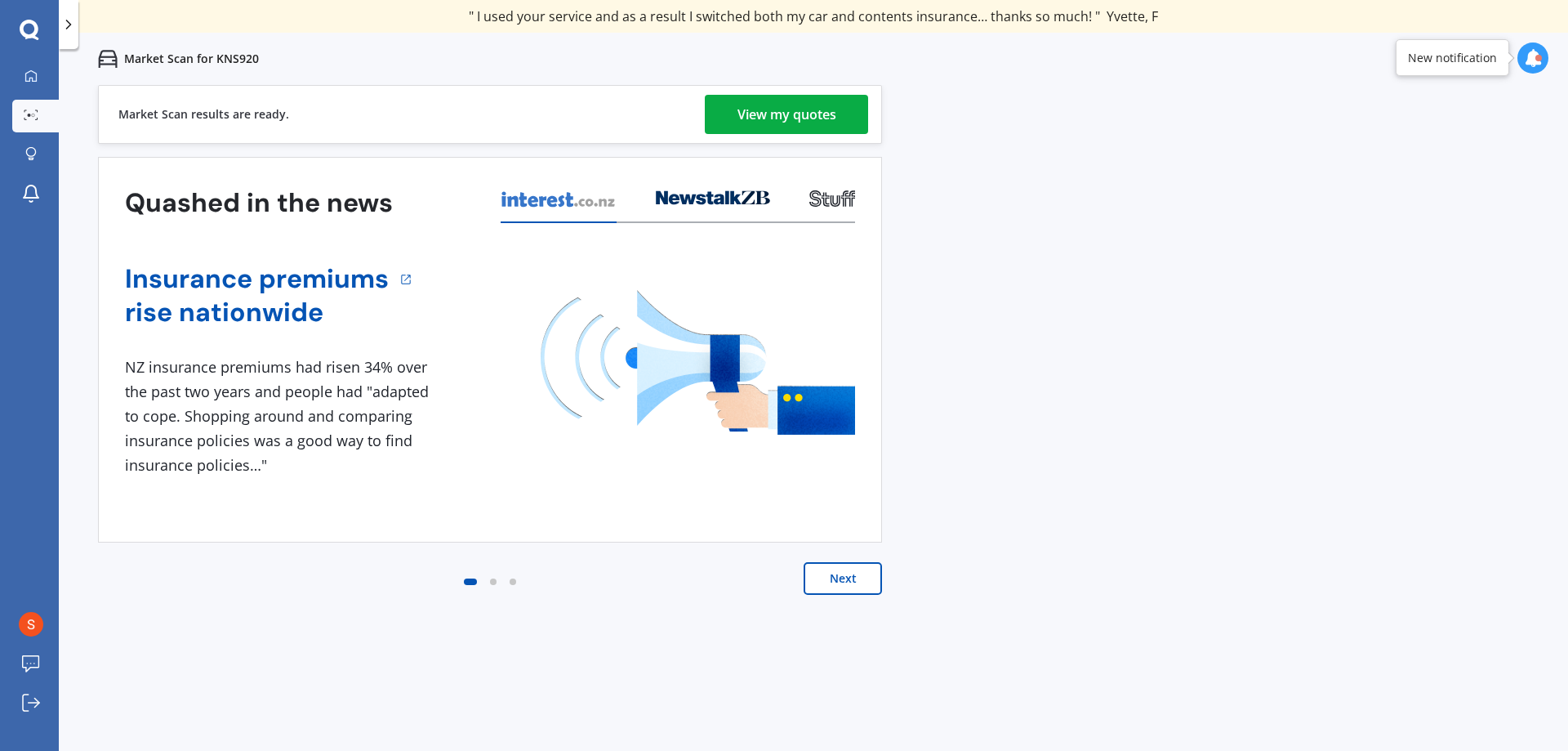
click at [845, 580] on button "Next" at bounding box center [842, 578] width 78 height 33
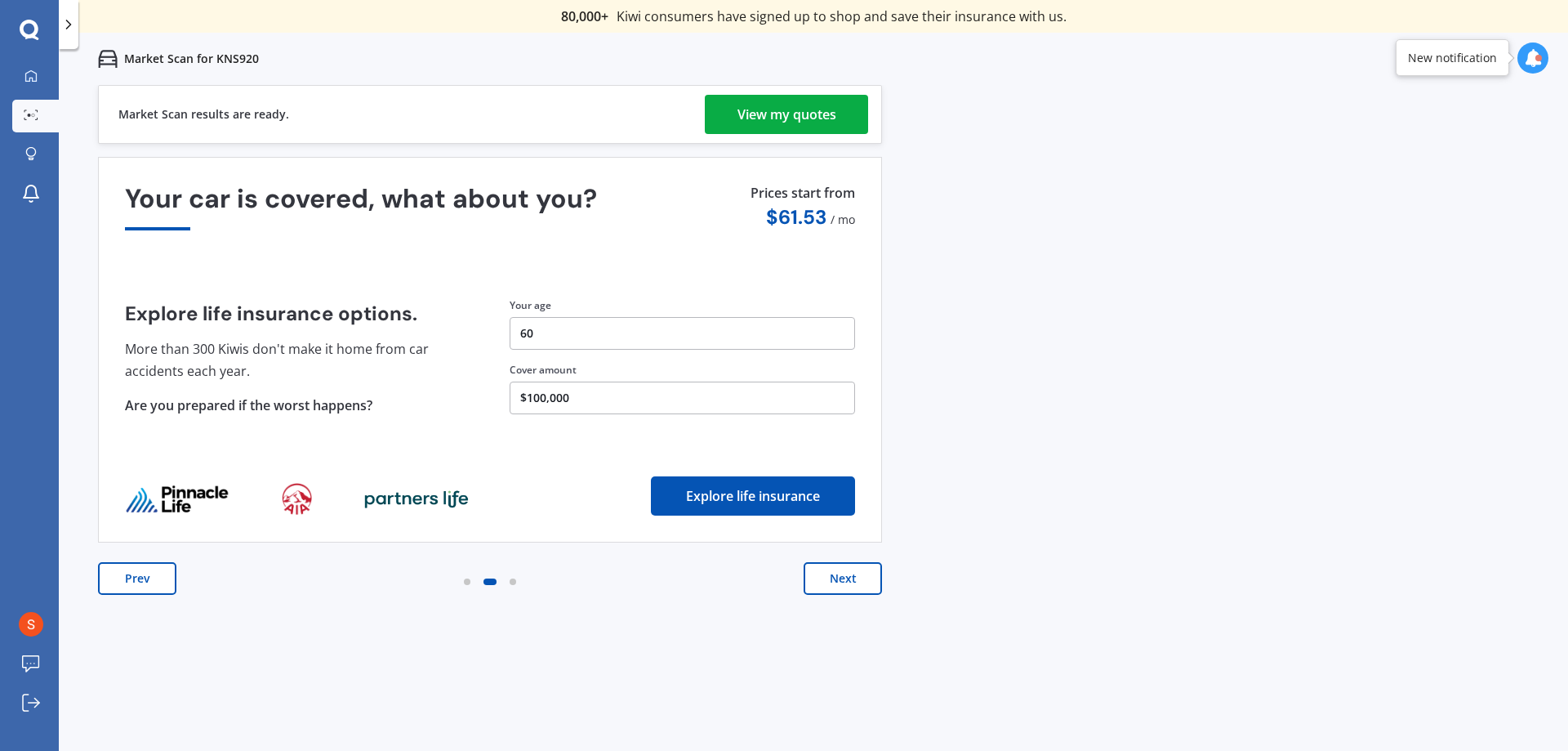
click at [847, 581] on button "Next" at bounding box center [842, 578] width 78 height 33
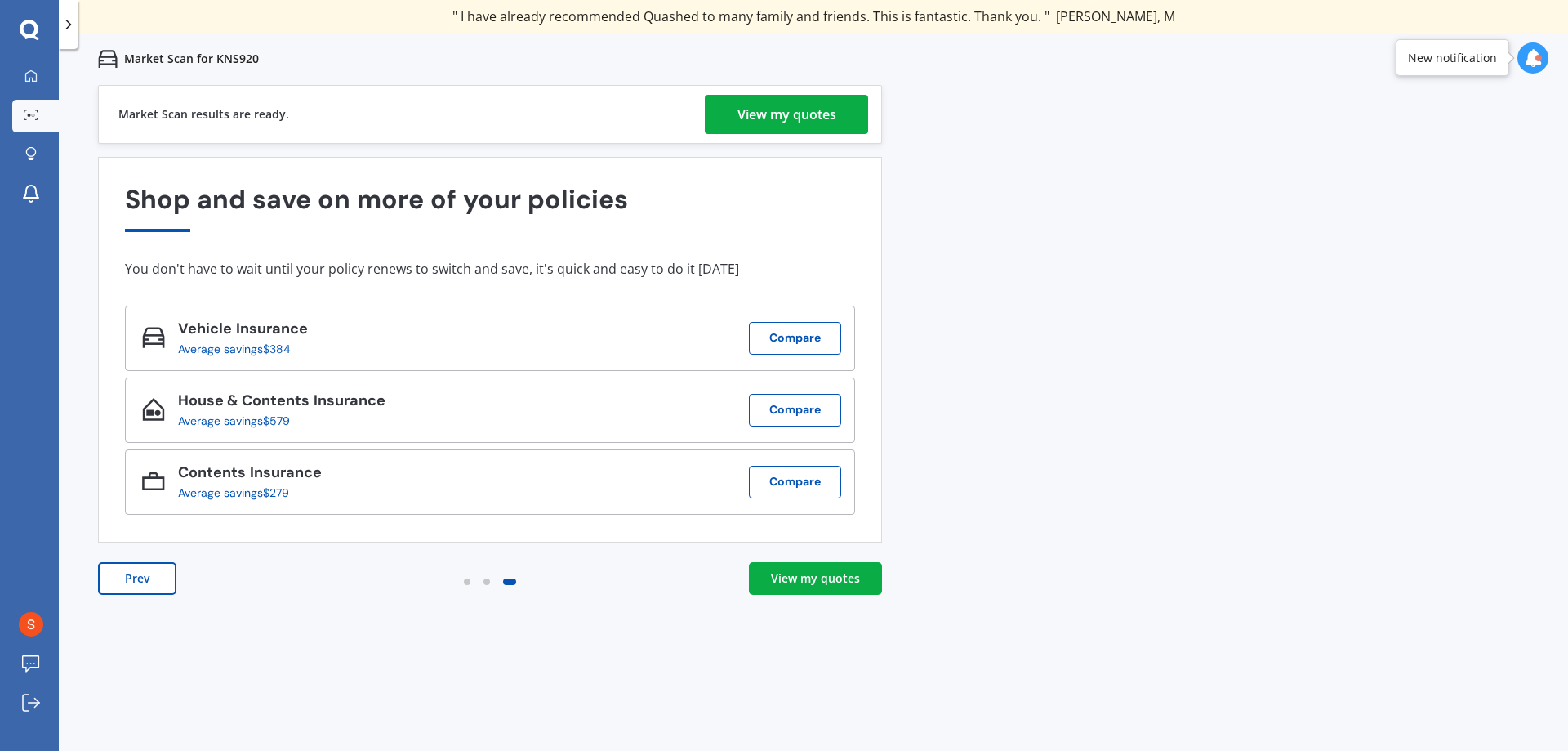
click at [831, 109] on div "View my quotes" at bounding box center [787, 114] width 99 height 39
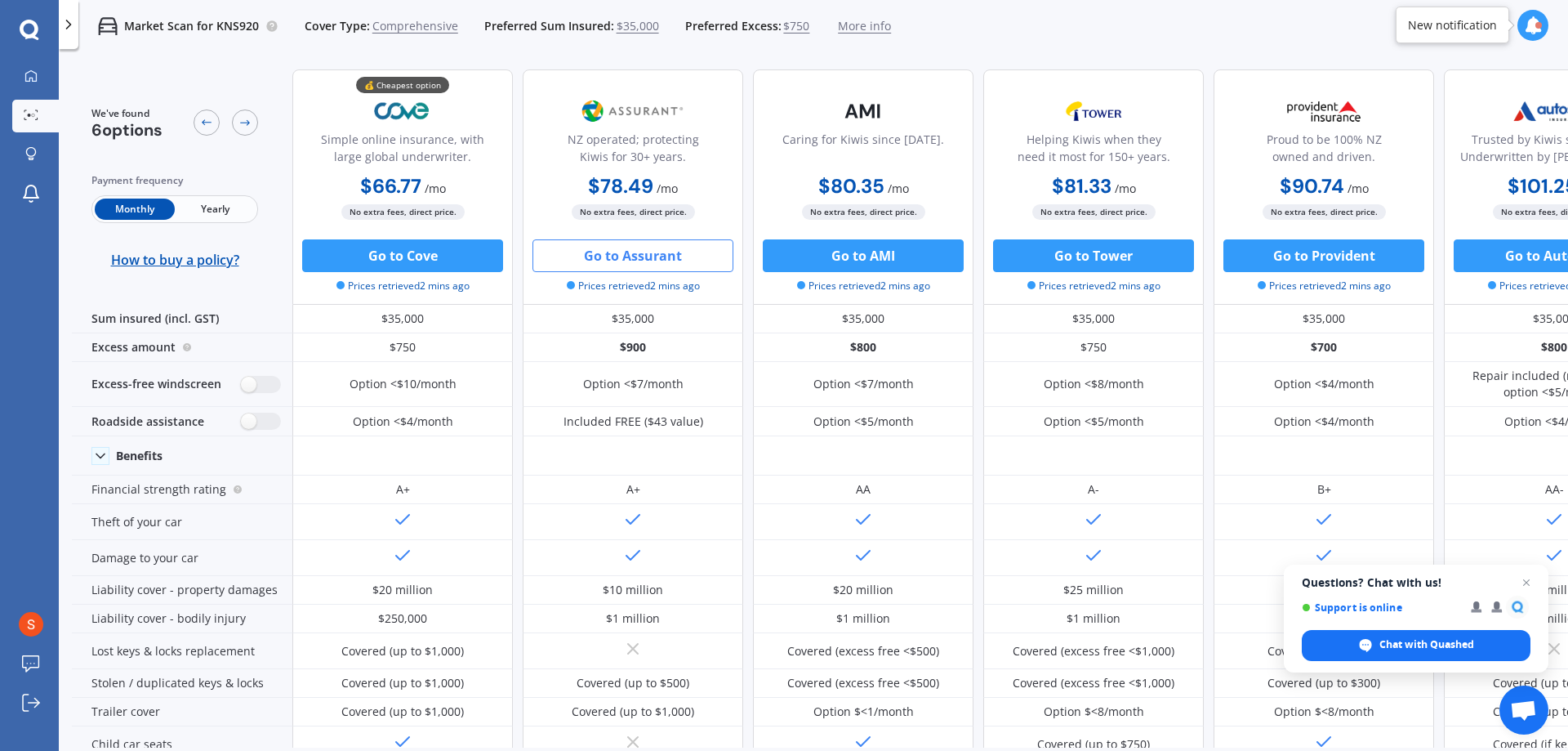
click at [637, 255] on button "Go to Assurant" at bounding box center [633, 255] width 201 height 33
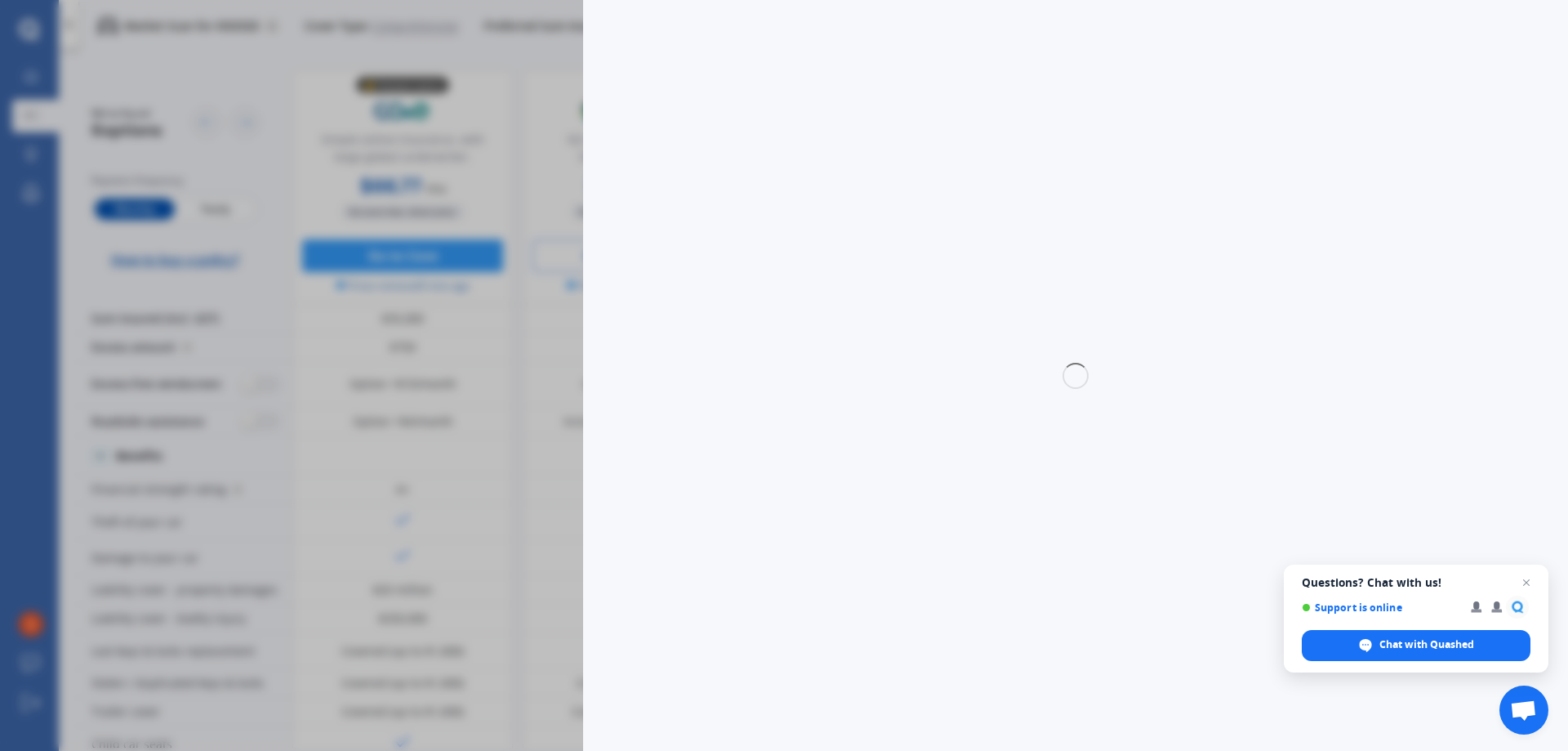
select select "Monthly"
select select "full"
select select "500.00"
select select "[GEOGRAPHIC_DATA]"
select select "TOYOTA"
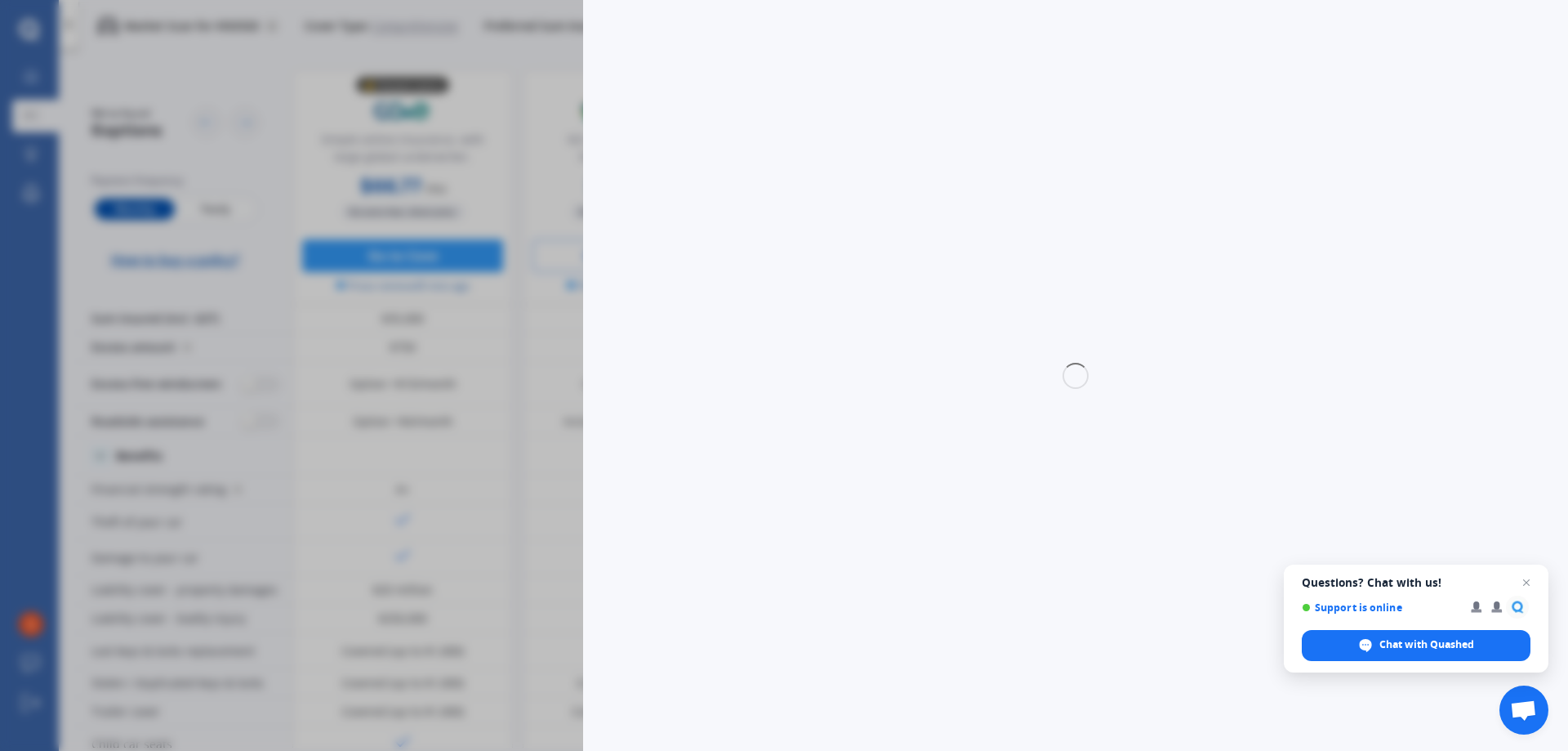
select select "HILUX"
select select "DIESEL 4WD"
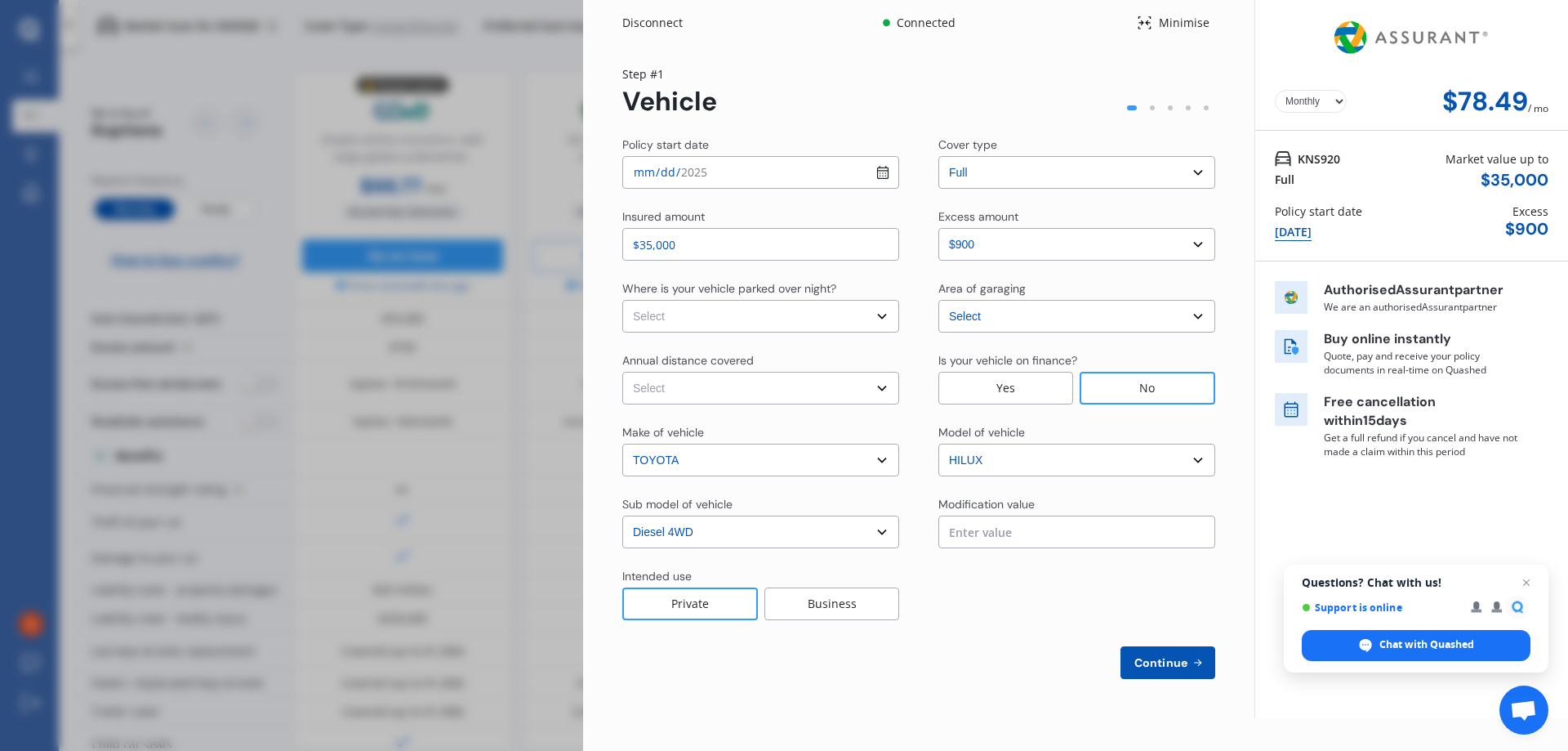
click at [659, 23] on div "Disconnect" at bounding box center [661, 23] width 78 height 16
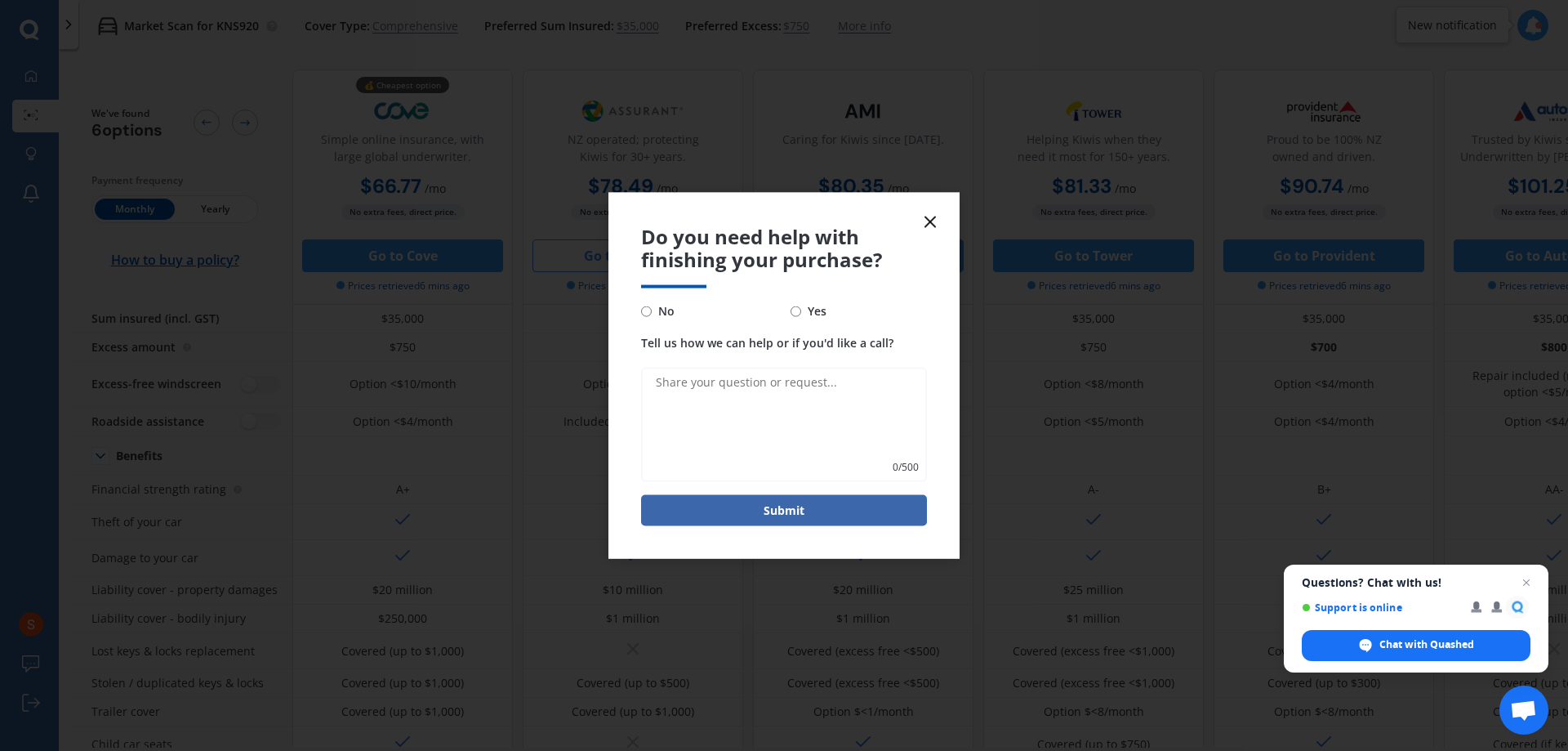
click at [643, 309] on input "No" at bounding box center [646, 310] width 11 height 11
radio input "true"
click at [929, 219] on line at bounding box center [930, 222] width 10 height 10
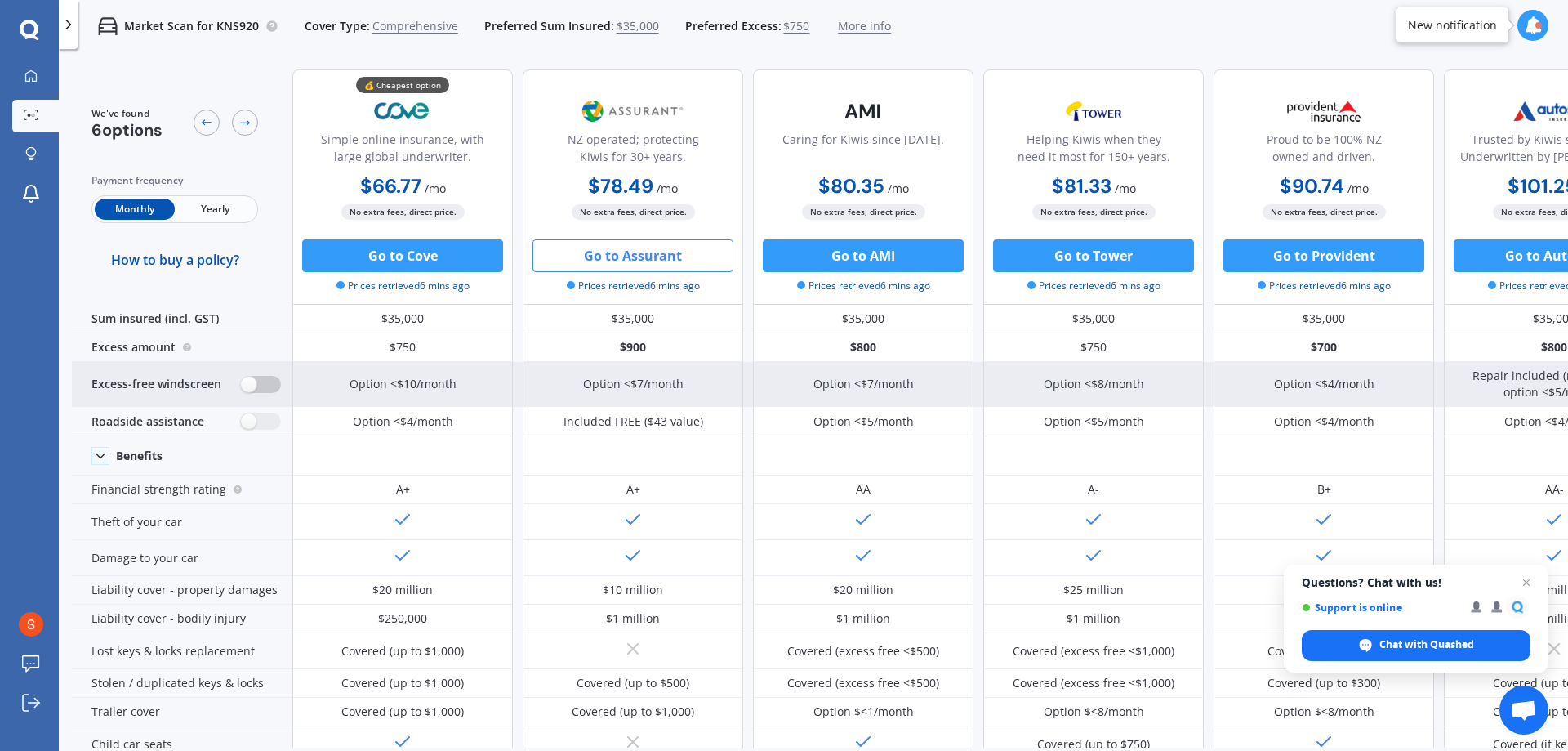
click at [266, 383] on label at bounding box center [261, 384] width 40 height 17
radio input "true"
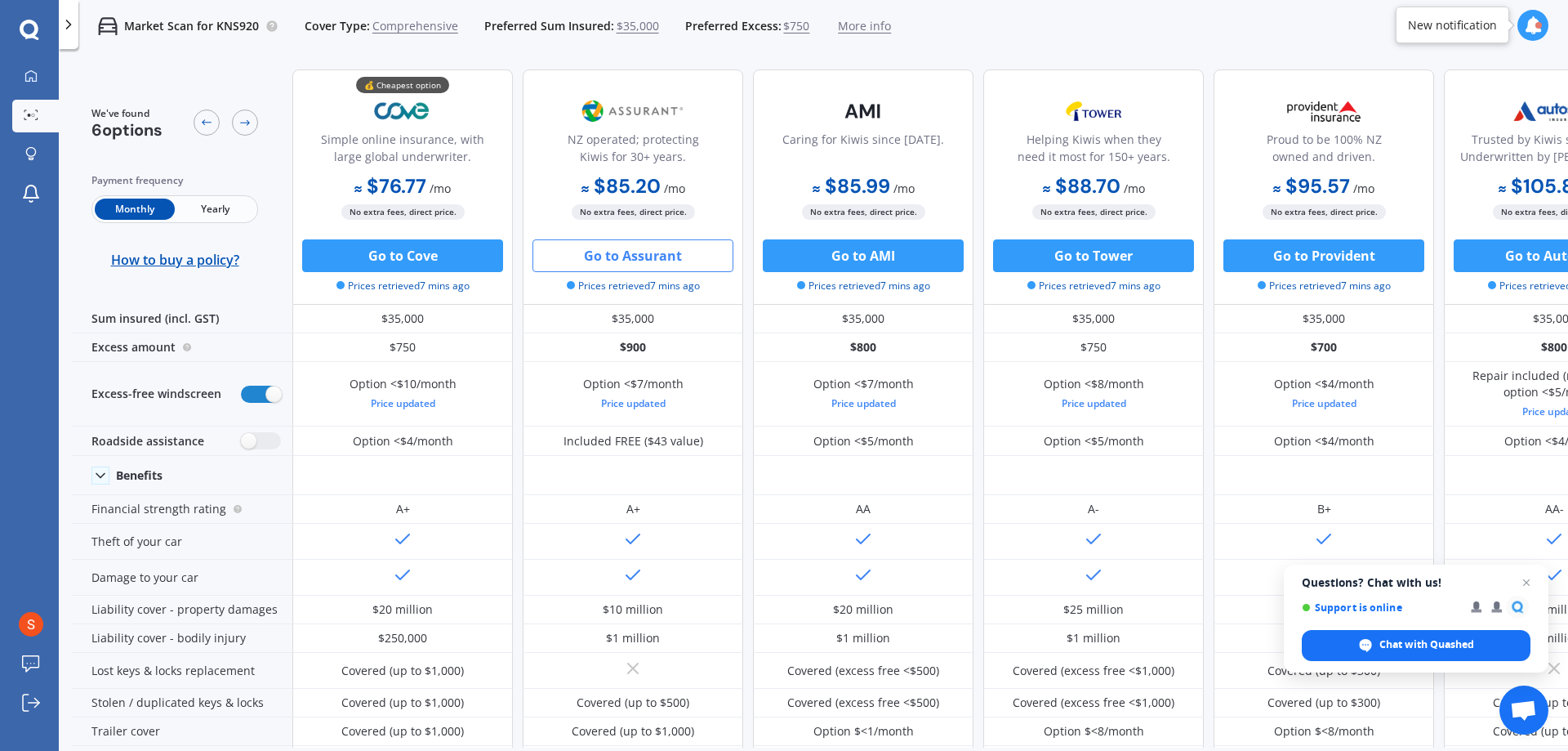
click at [227, 208] on span "Yearly" at bounding box center [214, 209] width 80 height 21
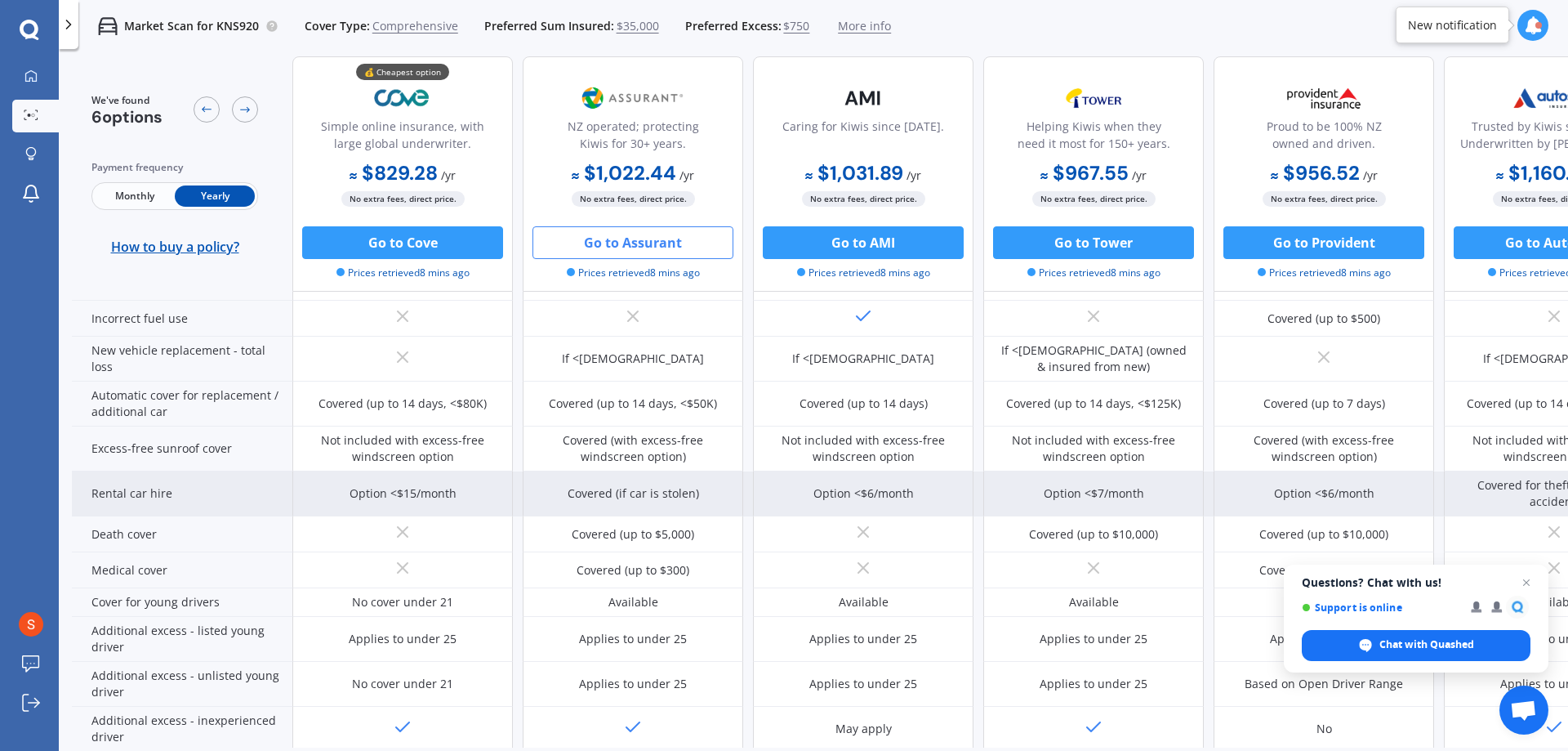
scroll to position [755, 0]
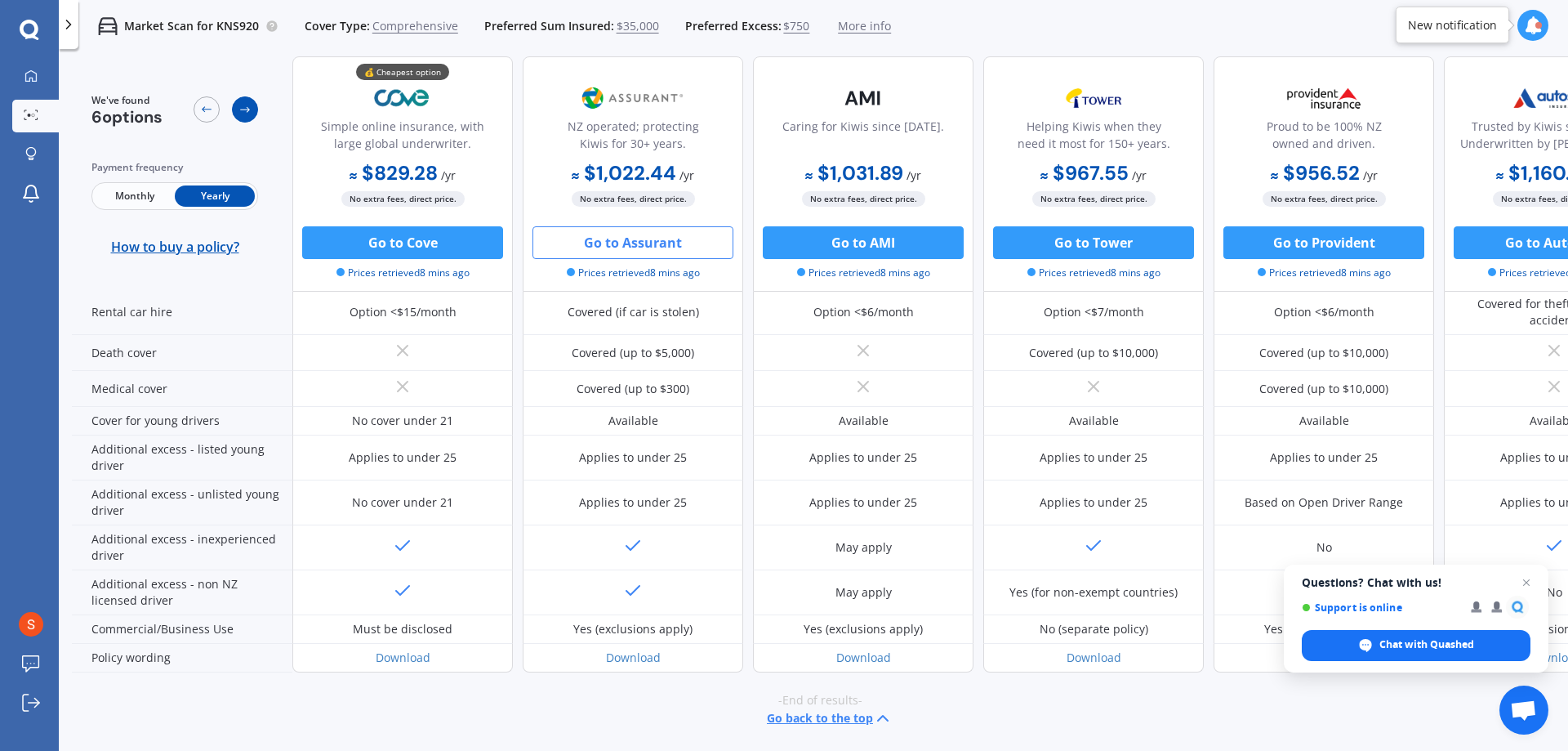
click at [243, 108] on icon at bounding box center [245, 110] width 13 height 13
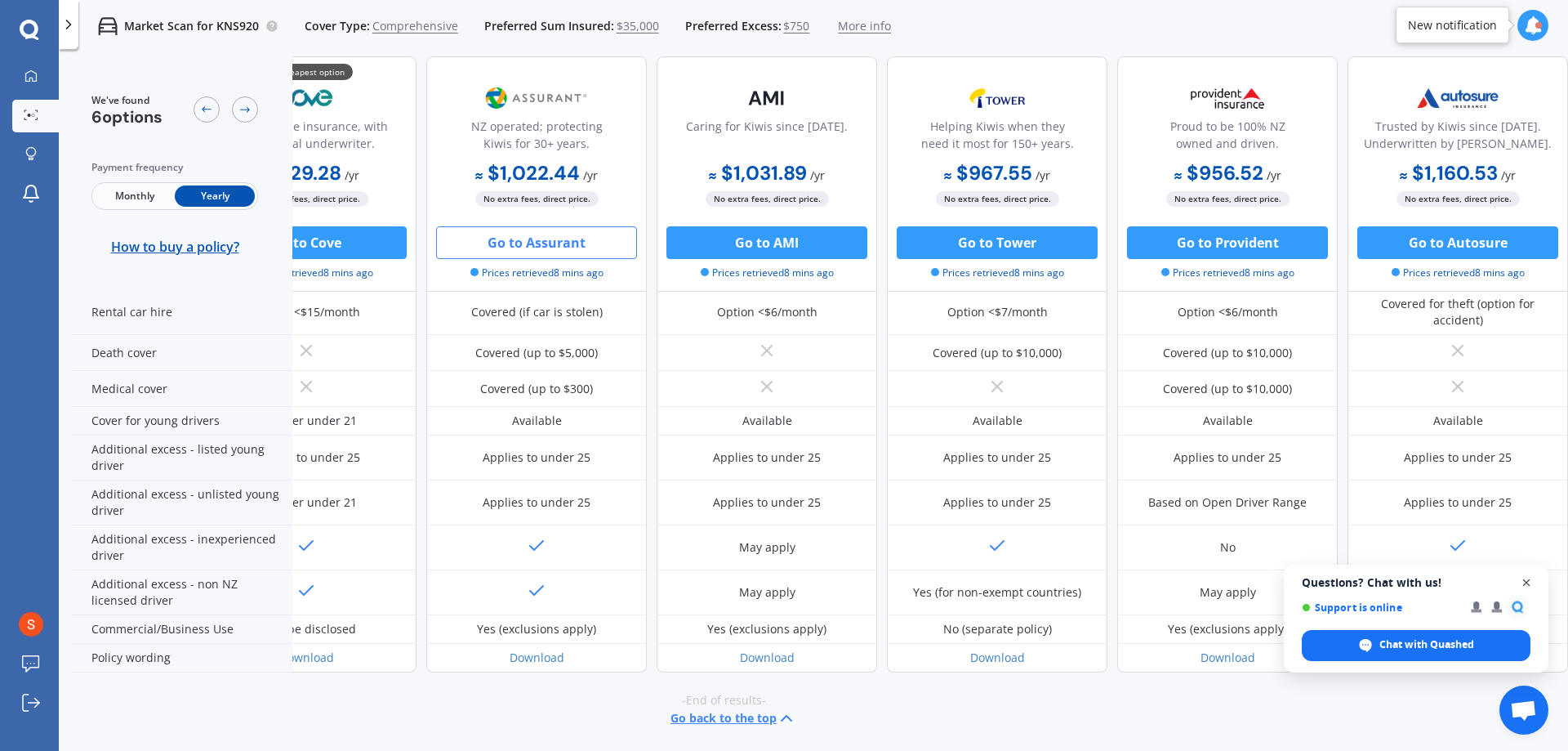
click at [1525, 577] on span "Close chat" at bounding box center [1527, 582] width 20 height 20
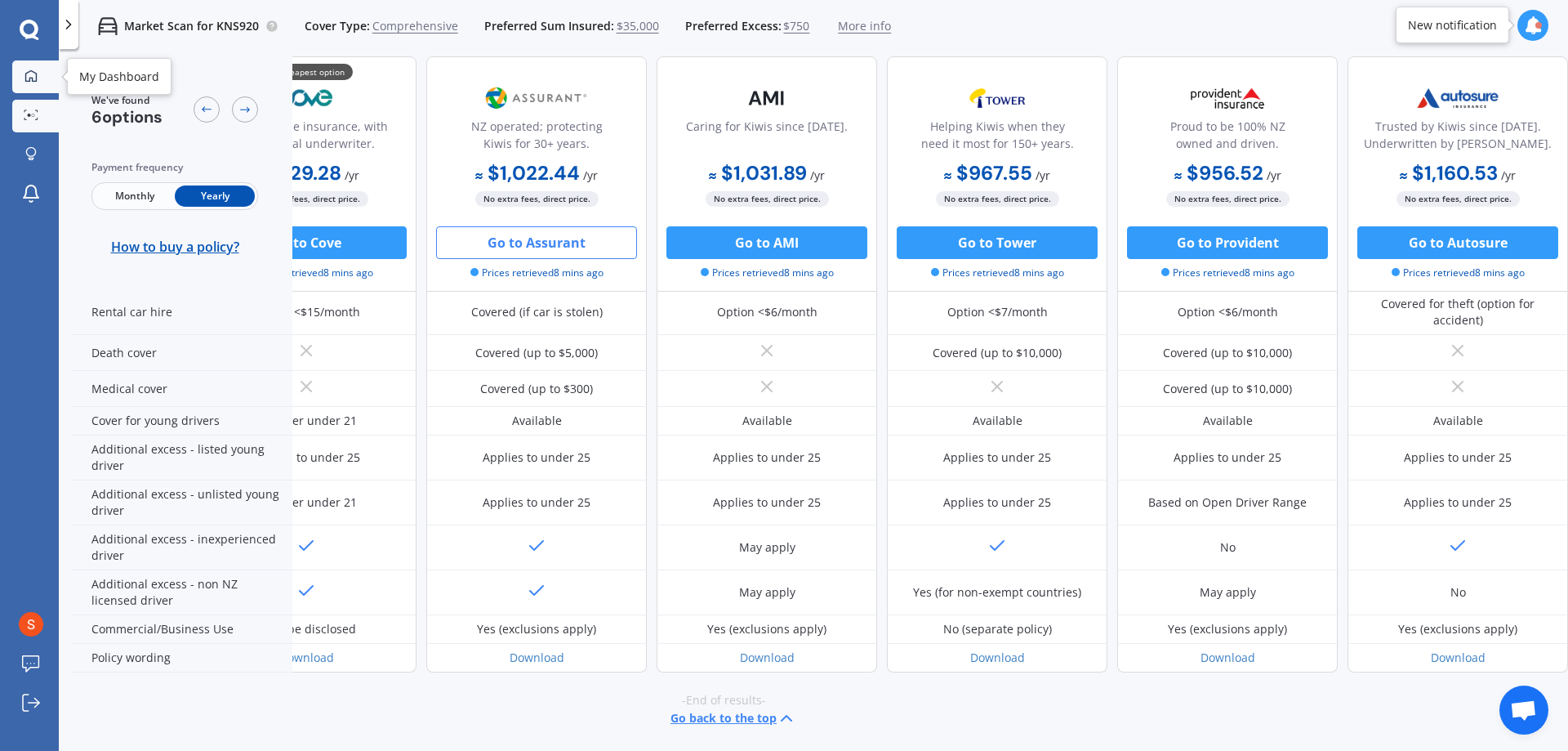
click at [30, 76] on icon at bounding box center [31, 76] width 13 height 13
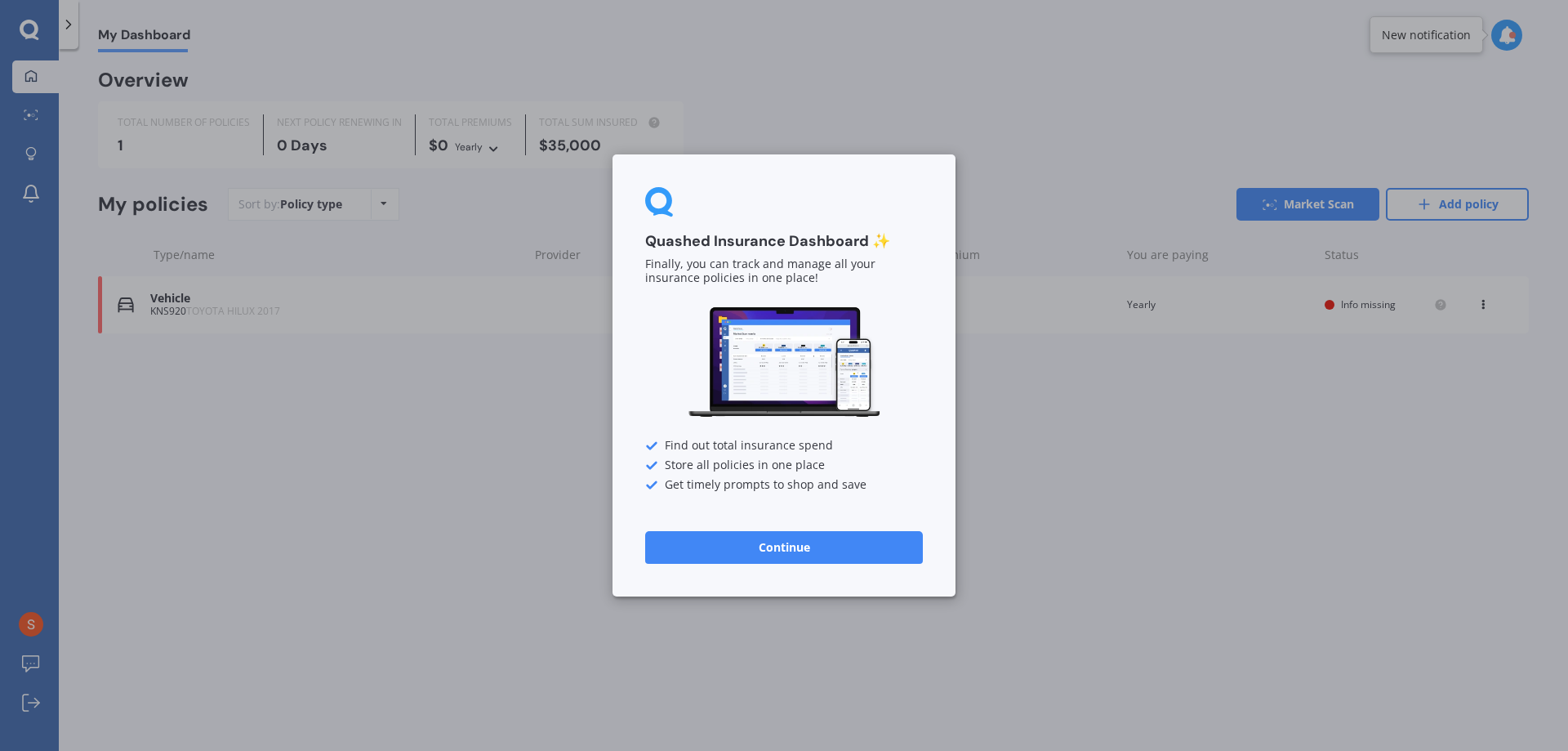
click at [1111, 532] on div "Quashed Insurance Dashboard ✨ Finally, you can track and manage all your insura…" at bounding box center [784, 375] width 1568 height 751
click at [1122, 116] on div "Quashed Insurance Dashboard ✨ Finally, you can track and manage all your insura…" at bounding box center [784, 375] width 1568 height 751
